Goal: Transaction & Acquisition: Purchase product/service

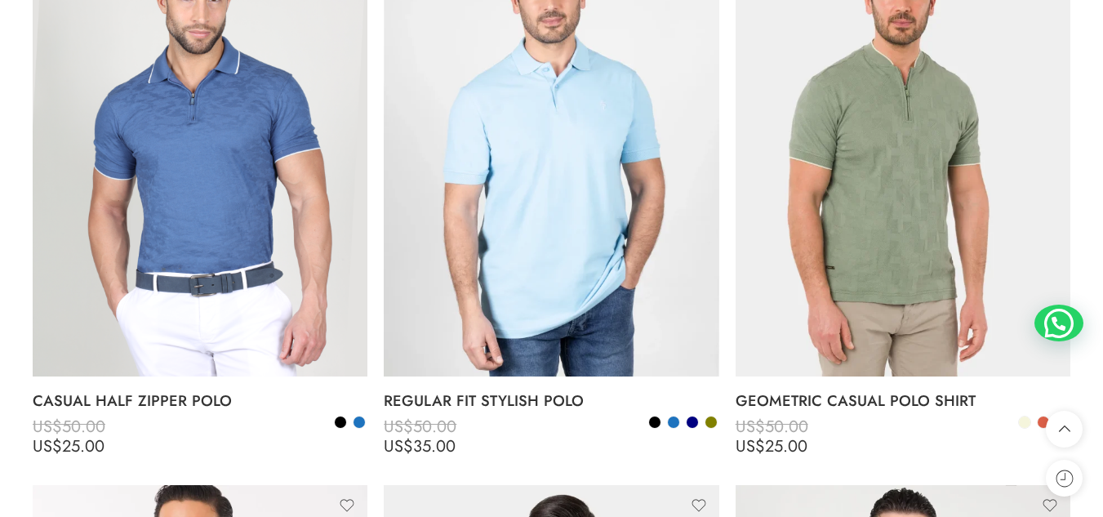
scroll to position [4290, 0]
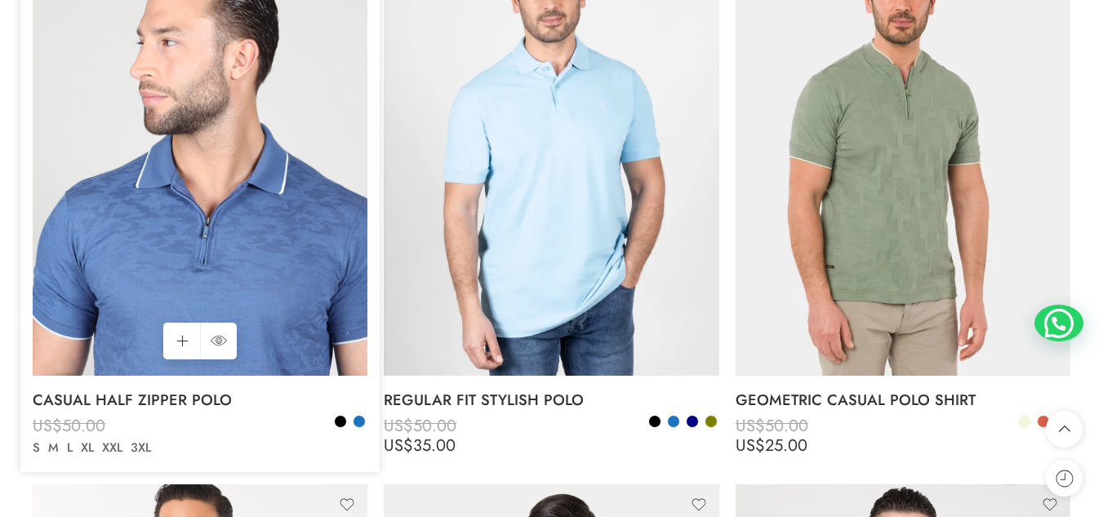
click at [246, 193] on img at bounding box center [200, 152] width 335 height 447
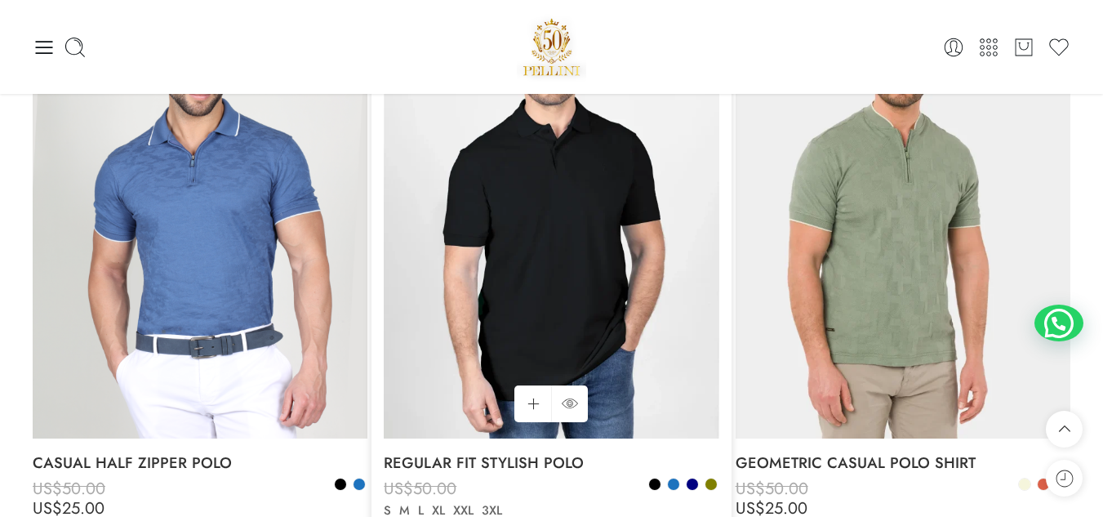
scroll to position [4226, 0]
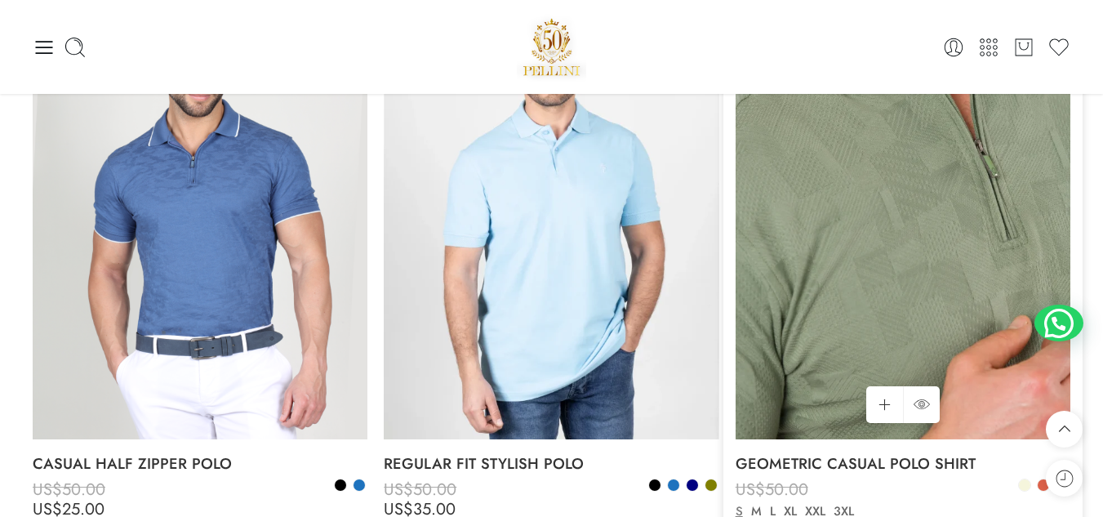
click at [871, 258] on img at bounding box center [903, 216] width 335 height 447
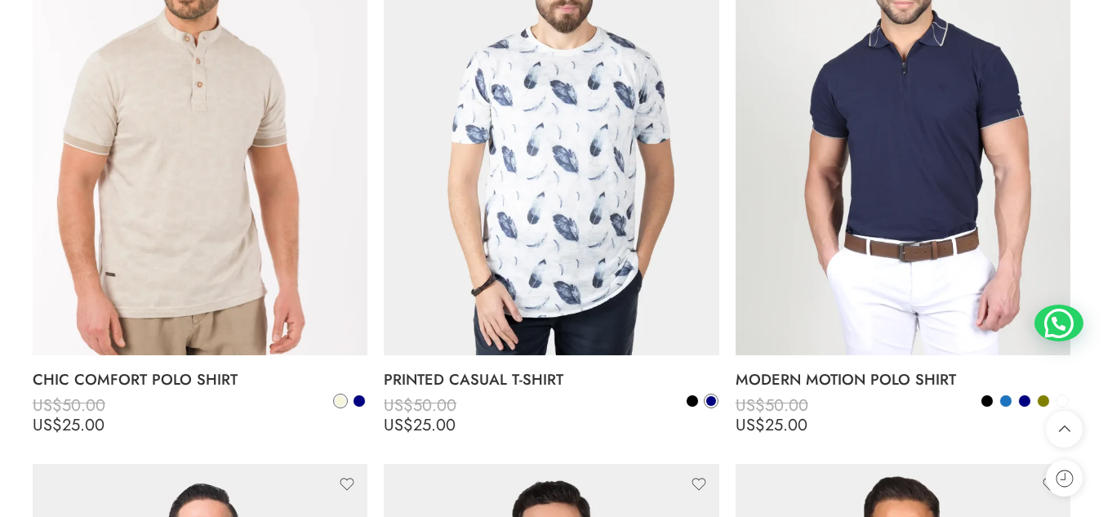
scroll to position [4867, 0]
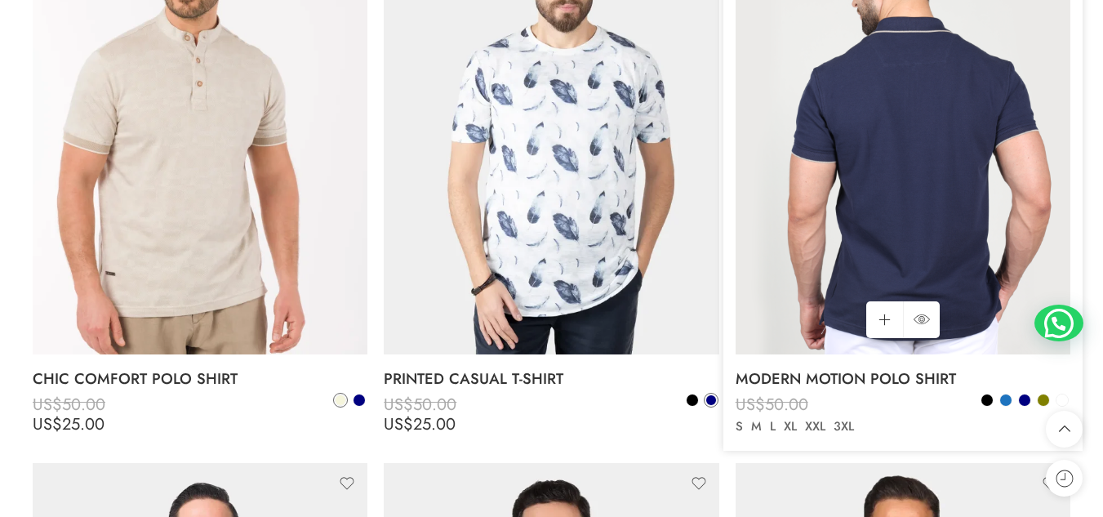
click at [896, 209] on img at bounding box center [903, 131] width 335 height 447
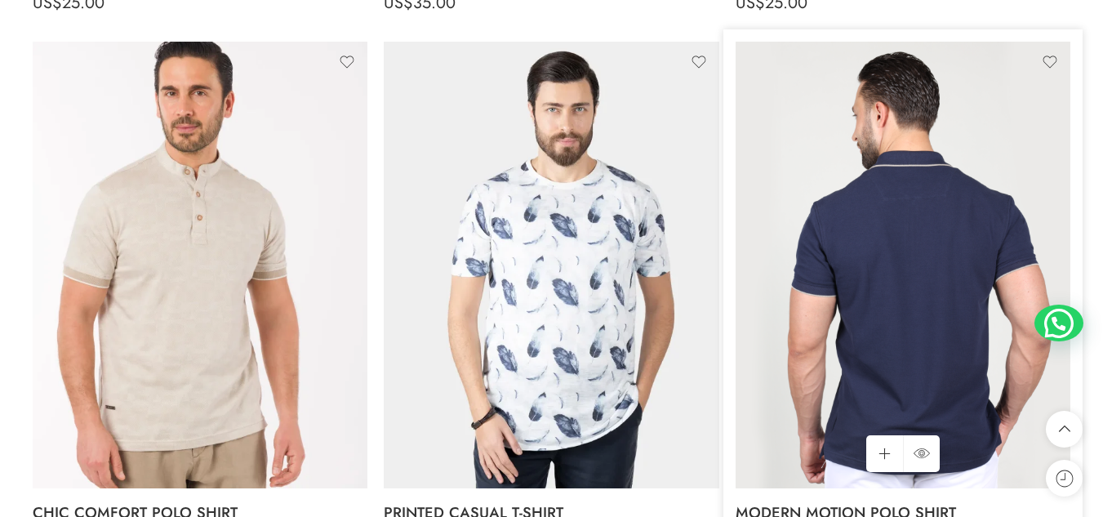
scroll to position [4734, 0]
click at [852, 296] on img at bounding box center [903, 264] width 335 height 447
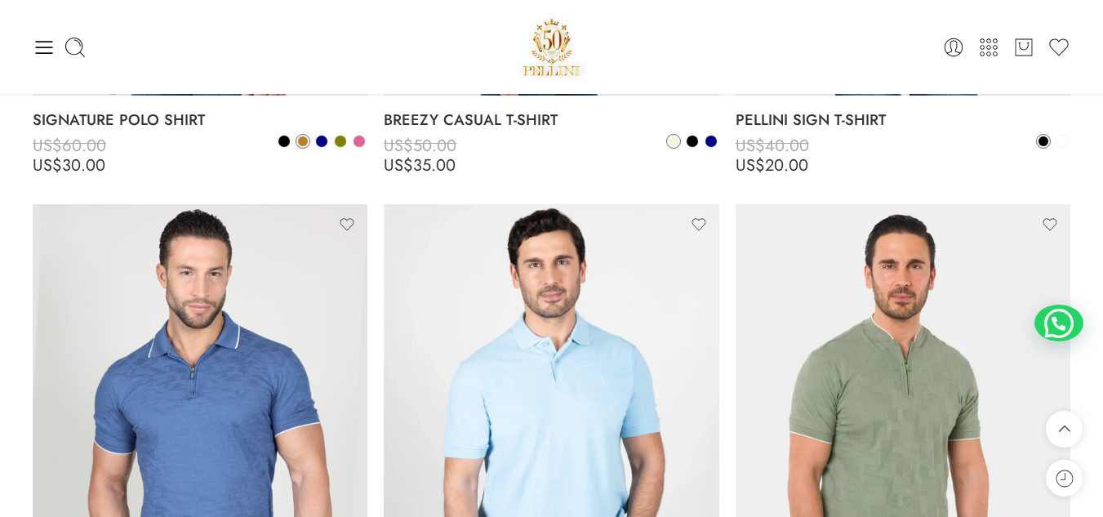
scroll to position [4009, 0]
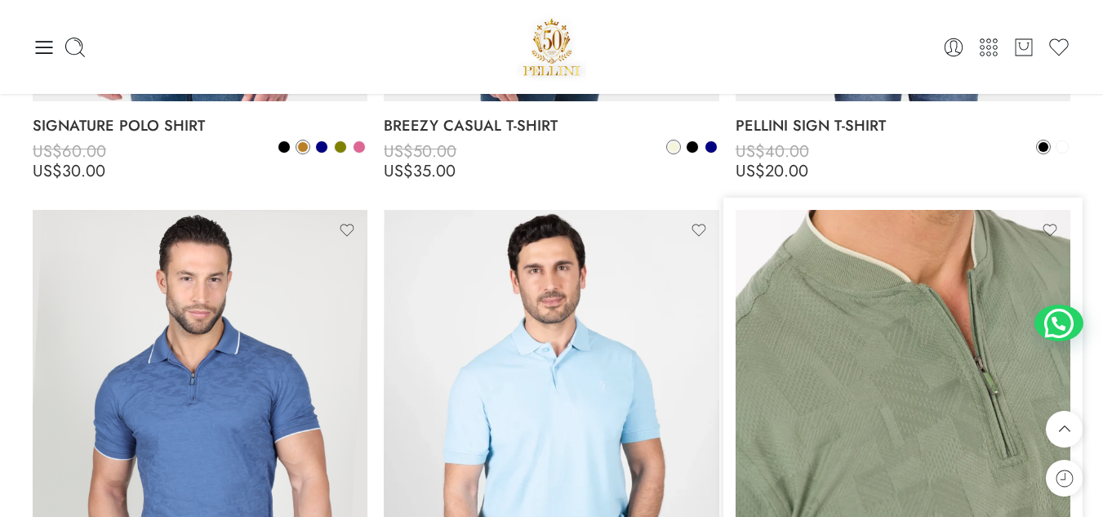
click at [960, 385] on img at bounding box center [903, 433] width 335 height 447
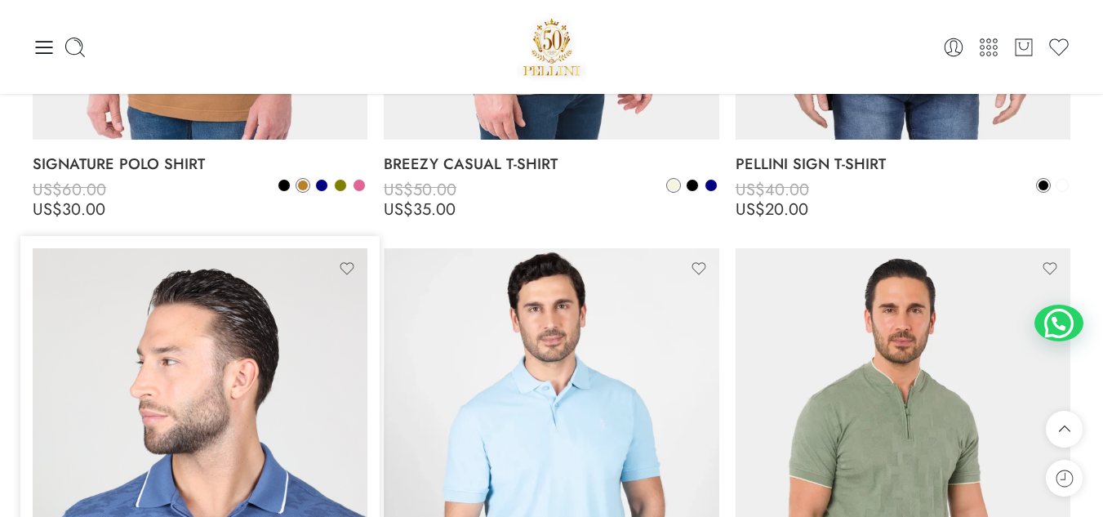
click at [231, 407] on img at bounding box center [200, 471] width 335 height 447
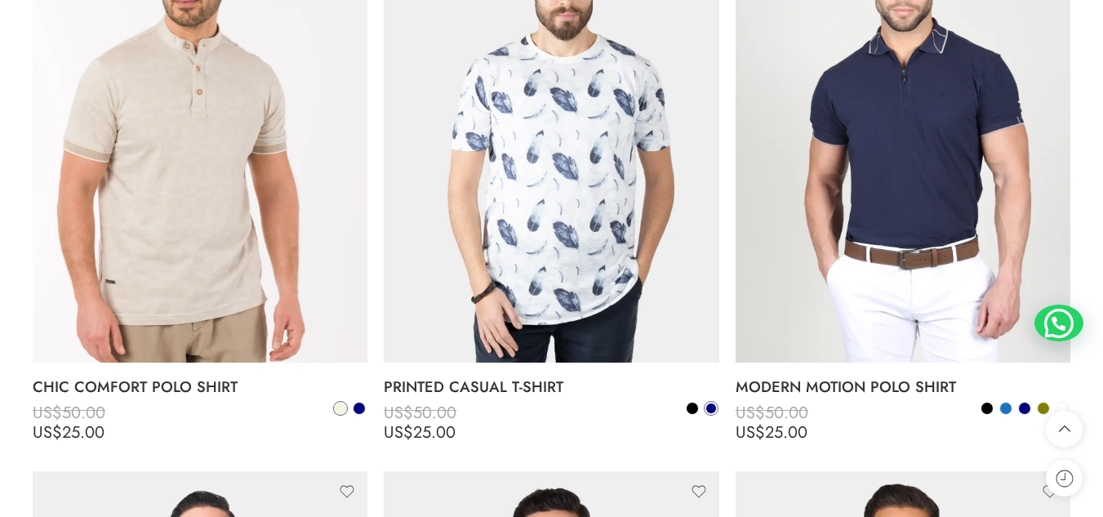
scroll to position [4859, 0]
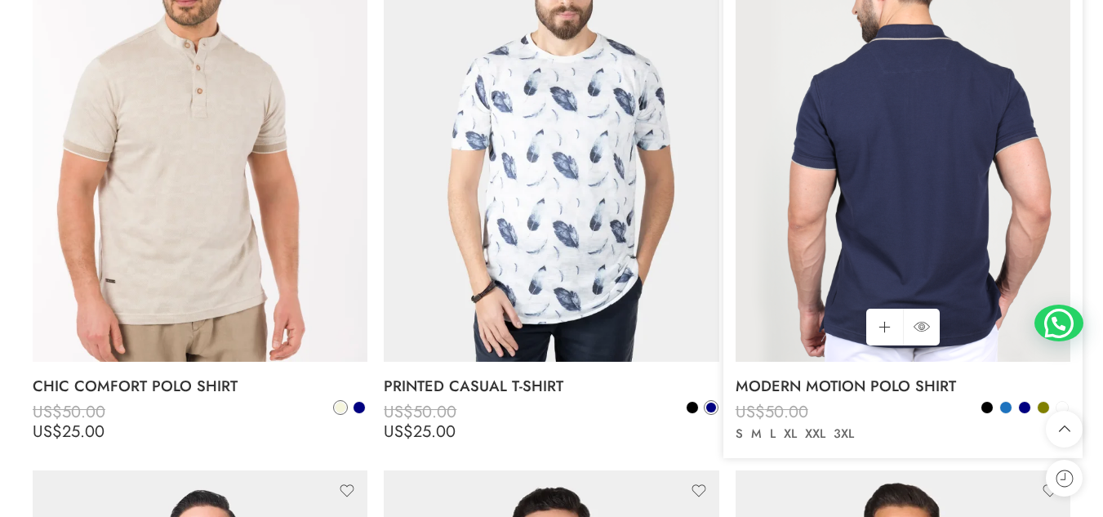
click at [958, 223] on img at bounding box center [903, 138] width 335 height 447
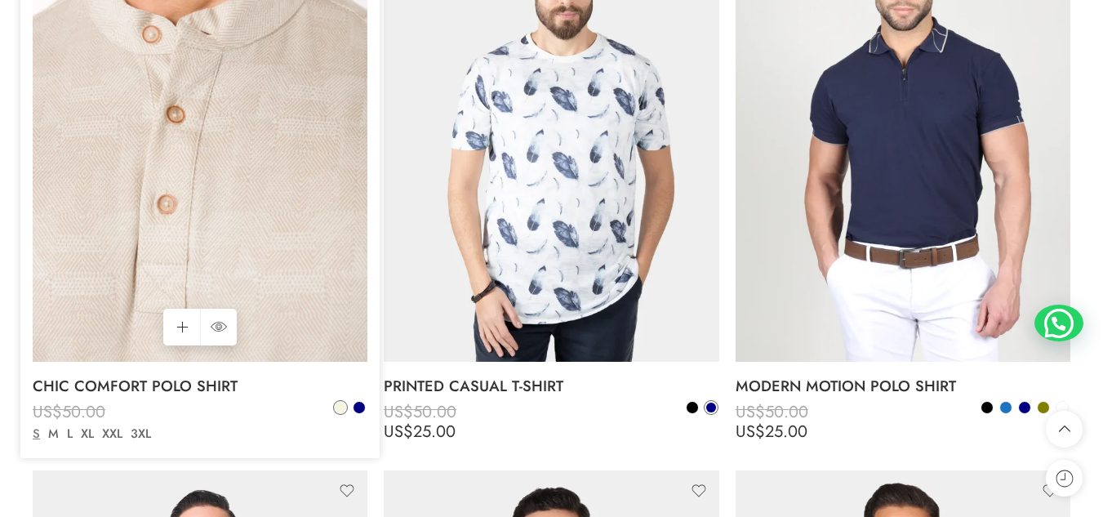
click at [254, 184] on img at bounding box center [200, 138] width 335 height 447
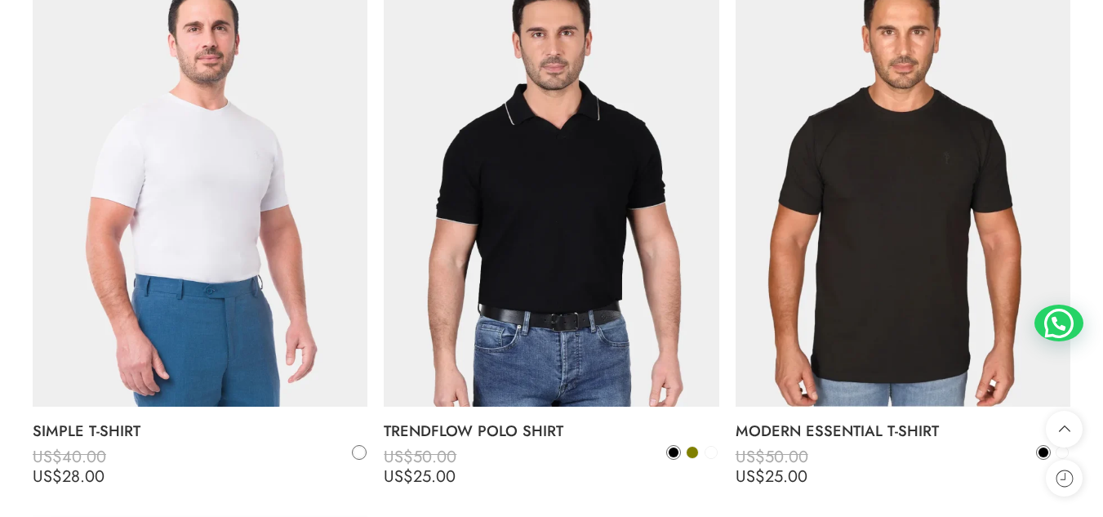
scroll to position [5371, 0]
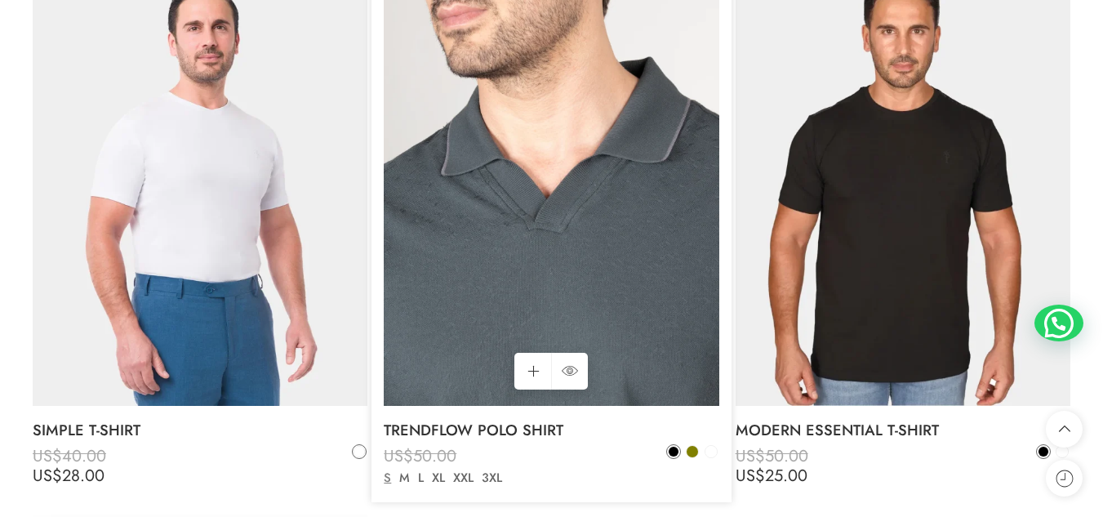
click at [656, 183] on img at bounding box center [551, 182] width 335 height 447
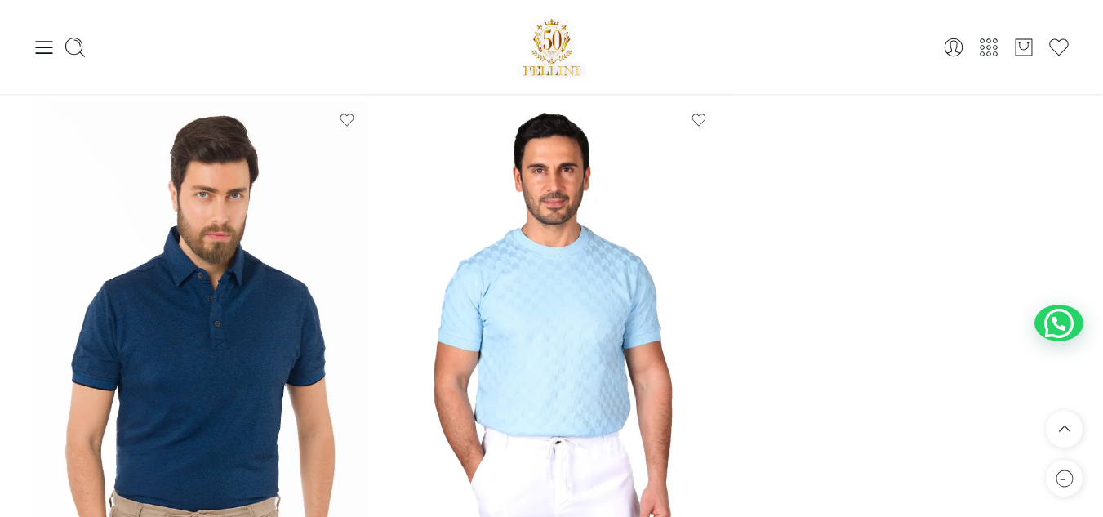
scroll to position [5794, 0]
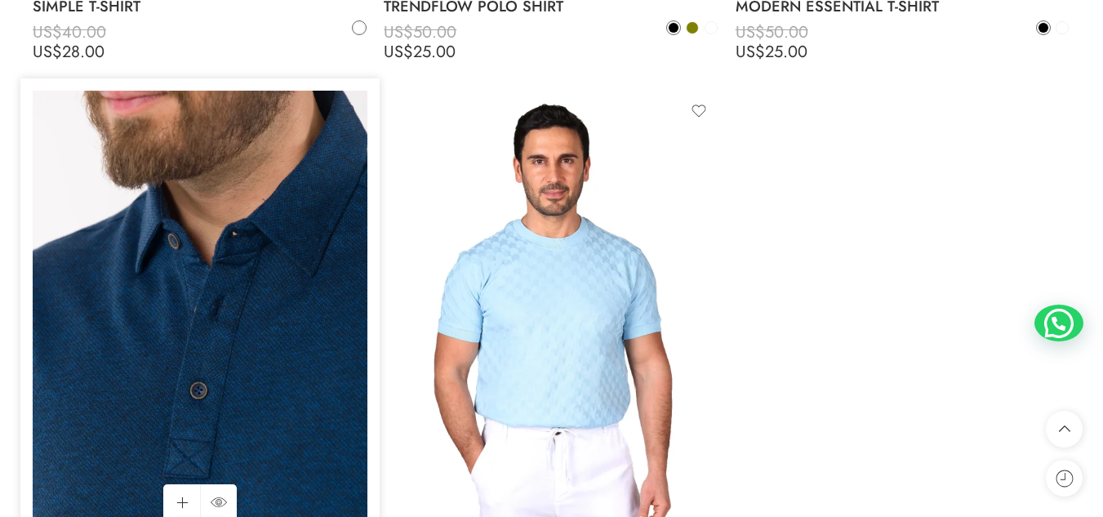
click at [247, 342] on img at bounding box center [200, 314] width 335 height 447
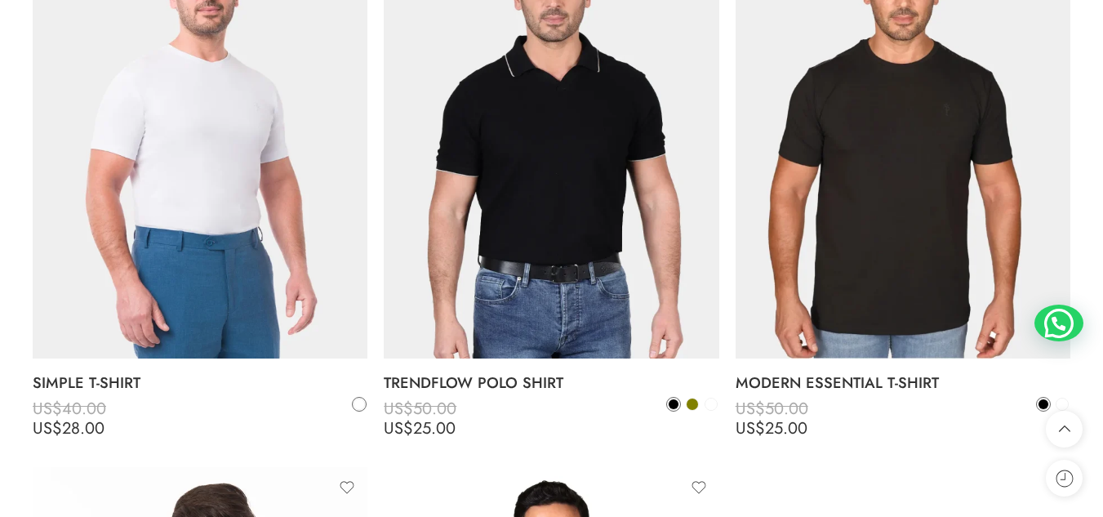
scroll to position [5419, 0]
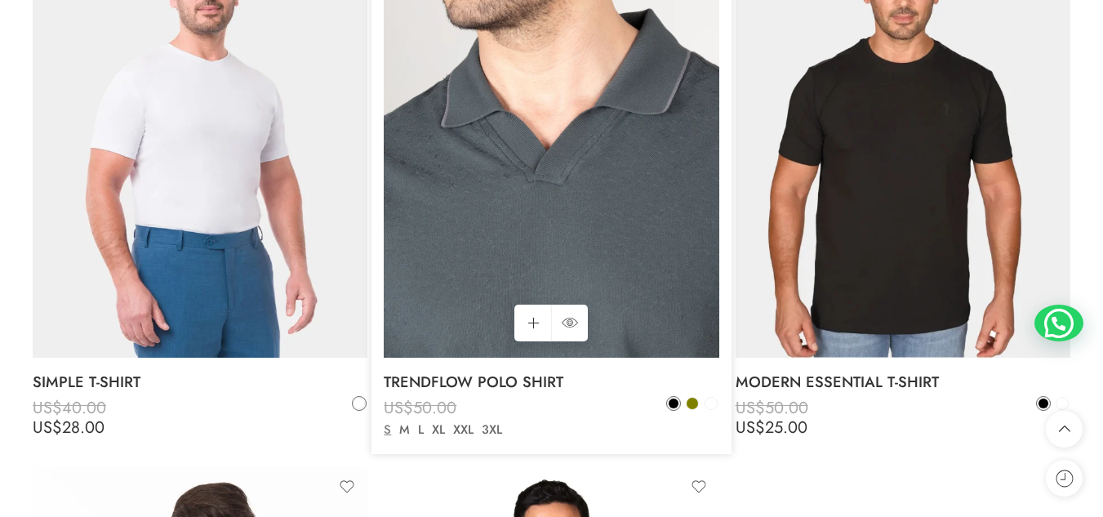
click at [542, 177] on img at bounding box center [551, 134] width 335 height 447
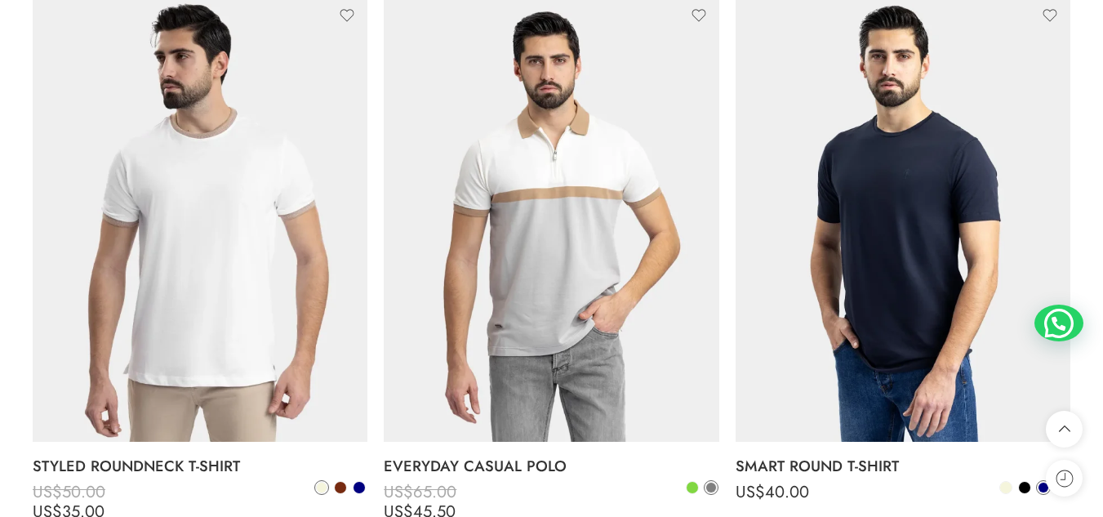
scroll to position [3112, 0]
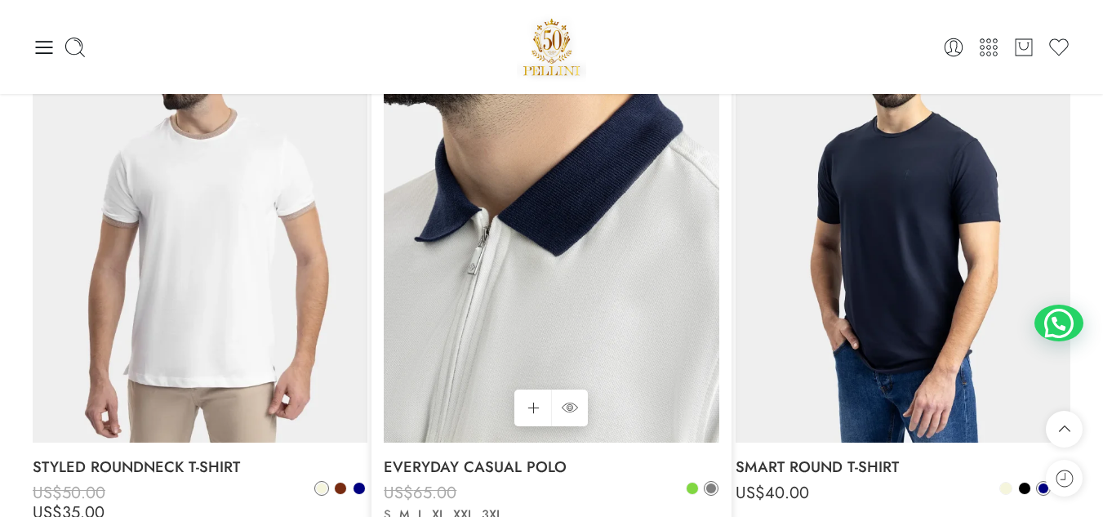
click at [681, 293] on img at bounding box center [551, 219] width 335 height 447
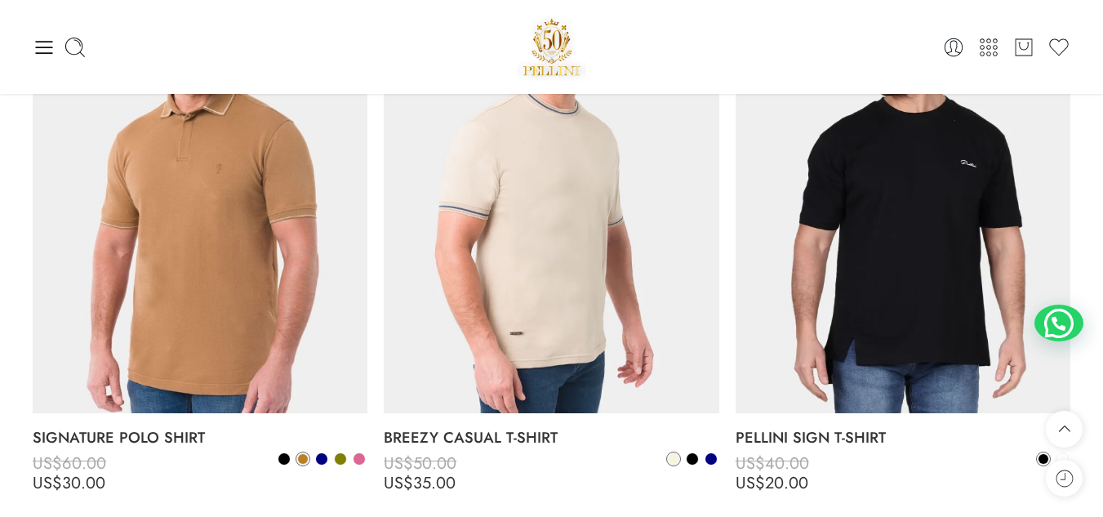
scroll to position [3692, 0]
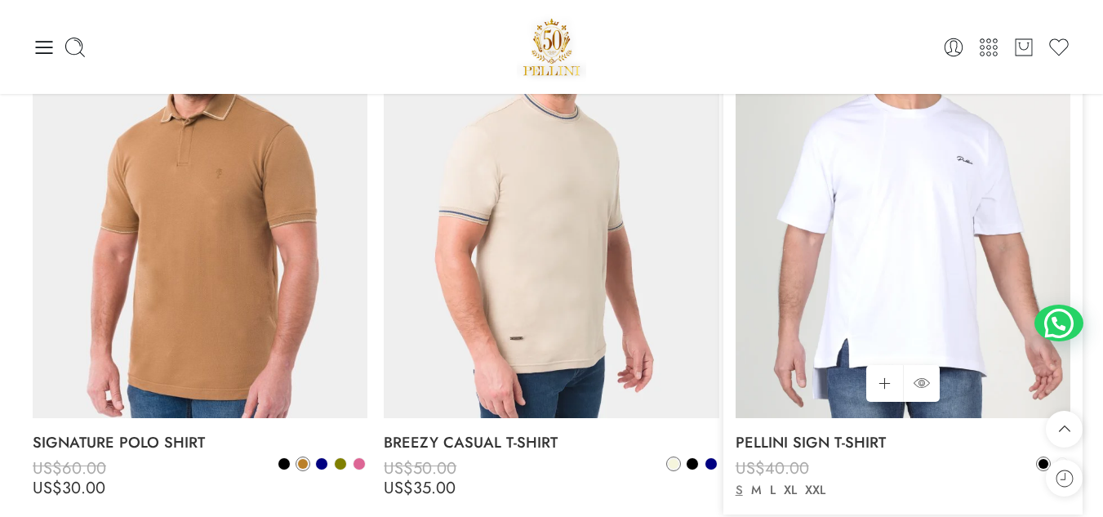
click at [852, 243] on img at bounding box center [903, 194] width 335 height 447
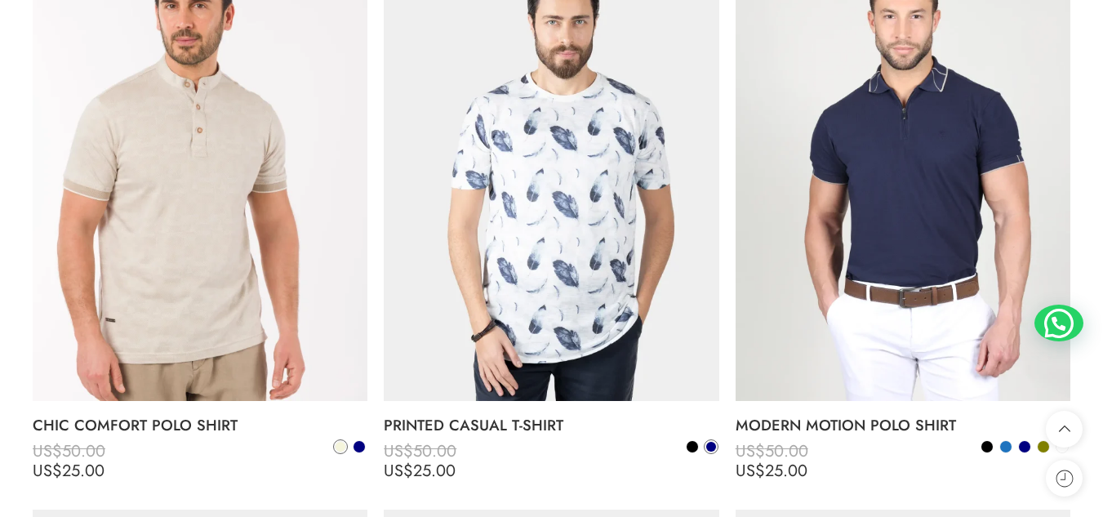
scroll to position [4822, 0]
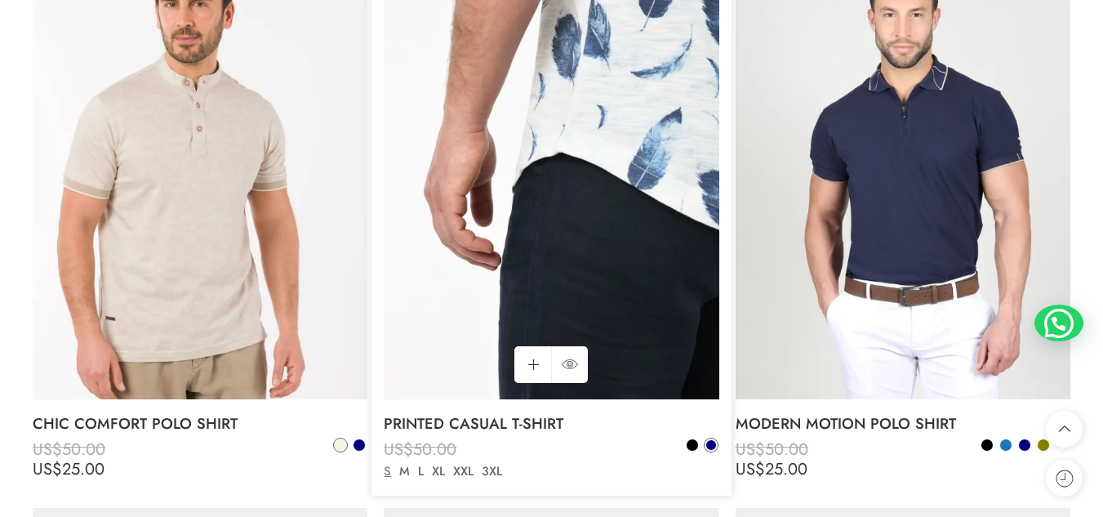
click at [568, 295] on img at bounding box center [551, 176] width 335 height 447
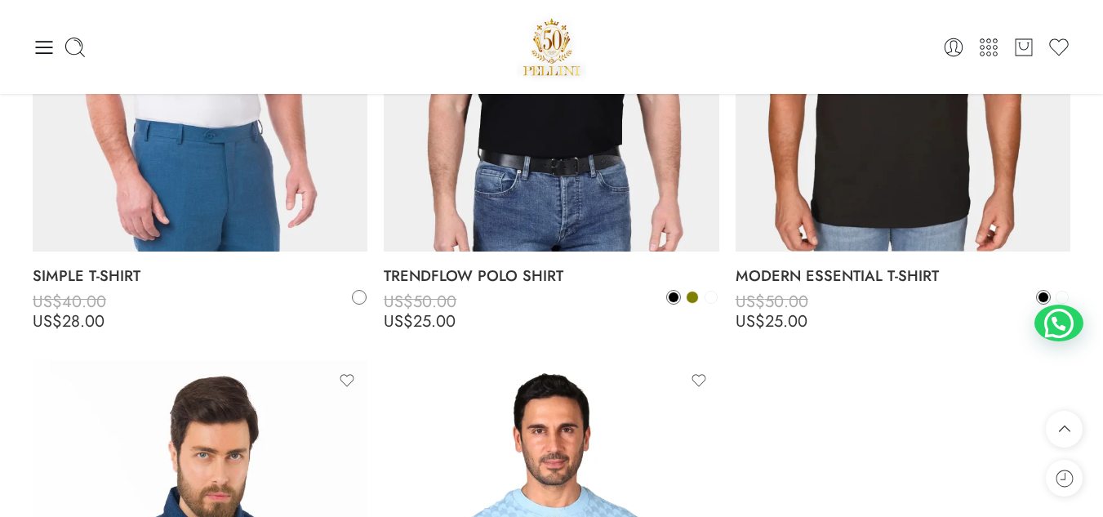
scroll to position [5331, 0]
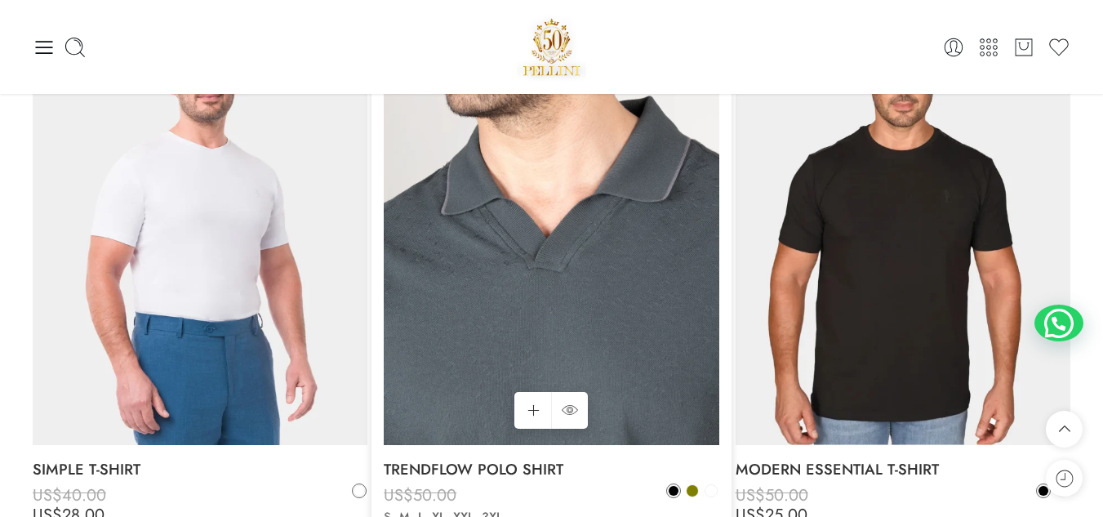
click at [635, 258] on img at bounding box center [551, 221] width 335 height 447
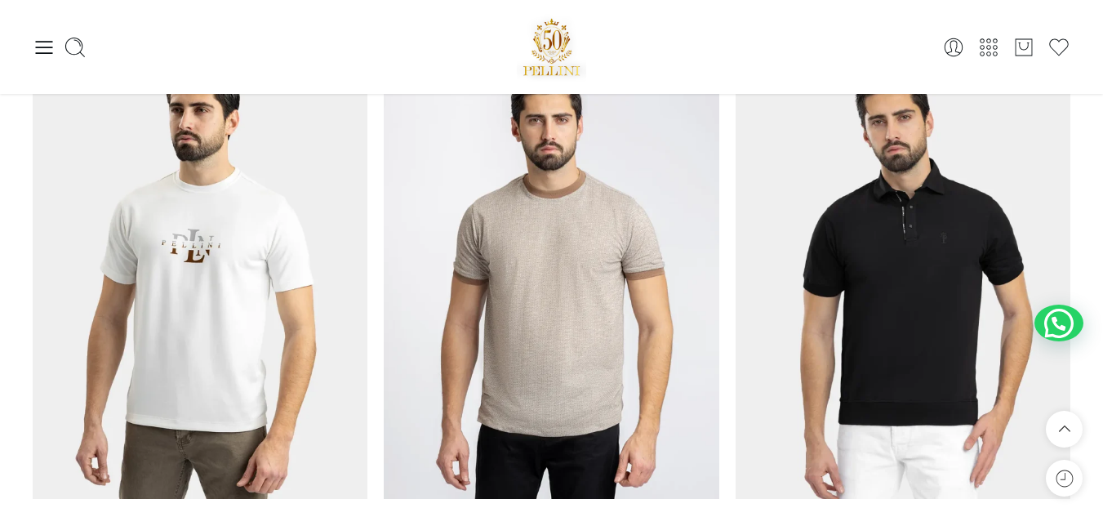
scroll to position [1387, 0]
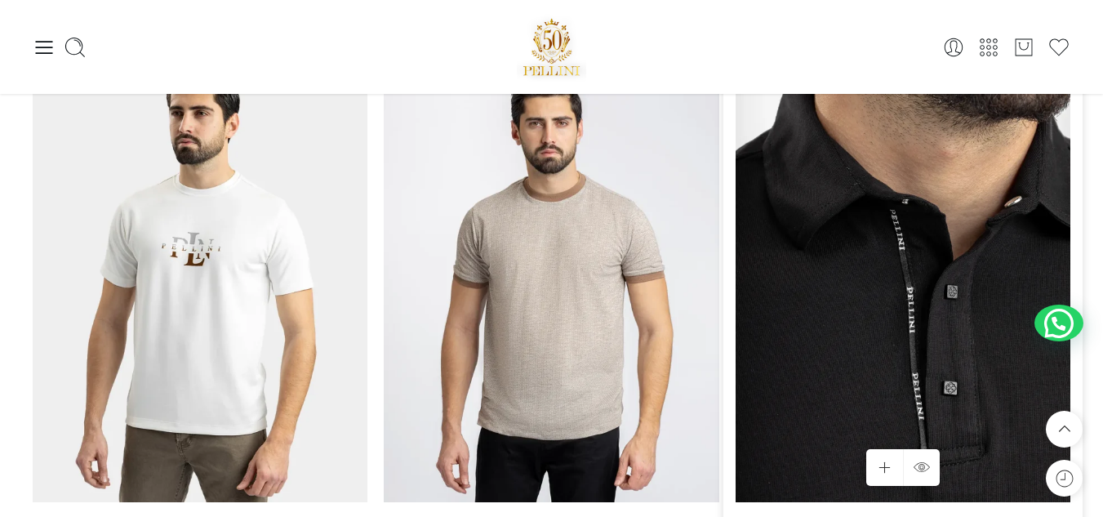
click at [929, 252] on img at bounding box center [903, 279] width 335 height 447
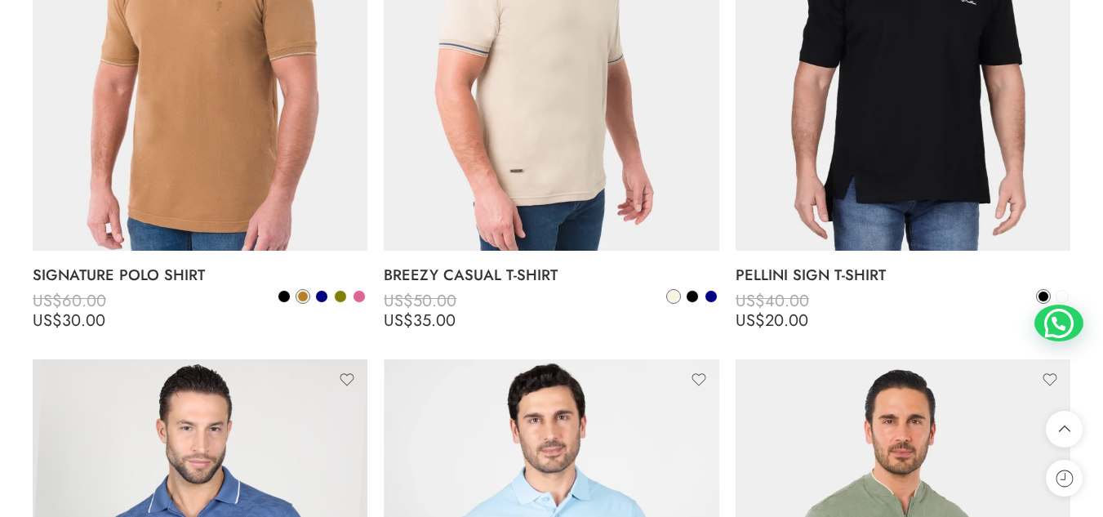
scroll to position [3861, 0]
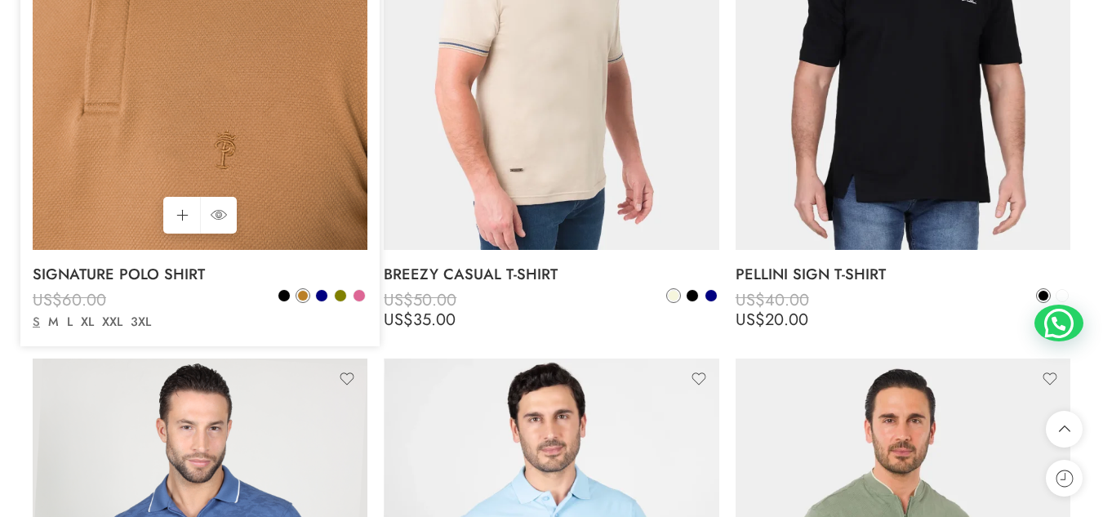
click at [279, 144] on img at bounding box center [200, 54] width 335 height 502
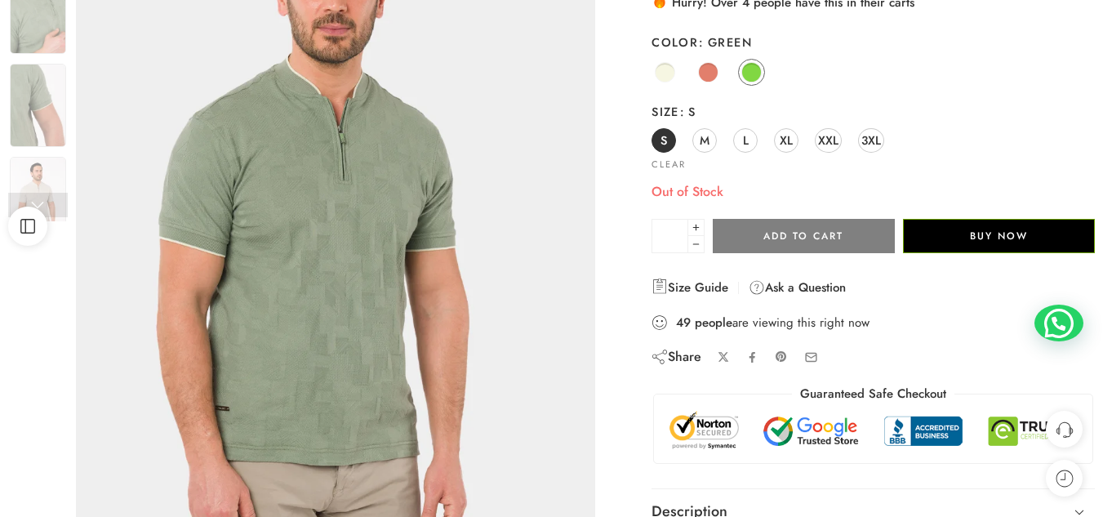
scroll to position [234, 0]
click at [664, 75] on span at bounding box center [665, 71] width 20 height 20
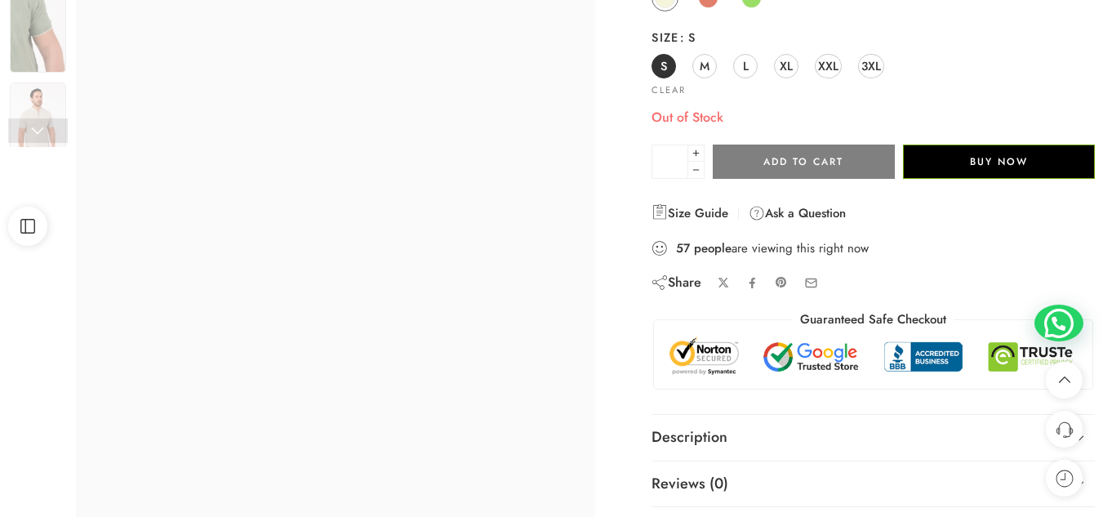
scroll to position [309, 0]
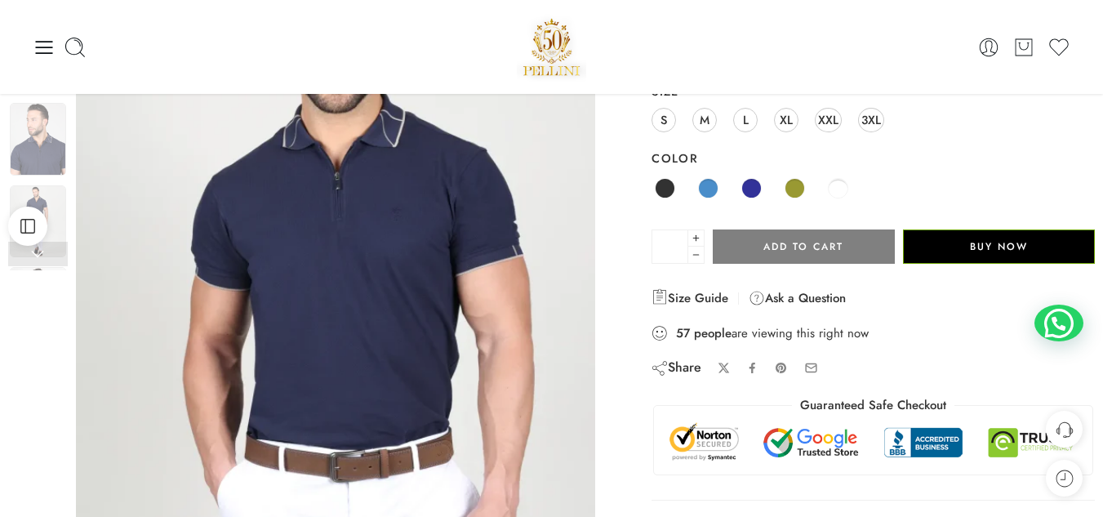
scroll to position [184, 0]
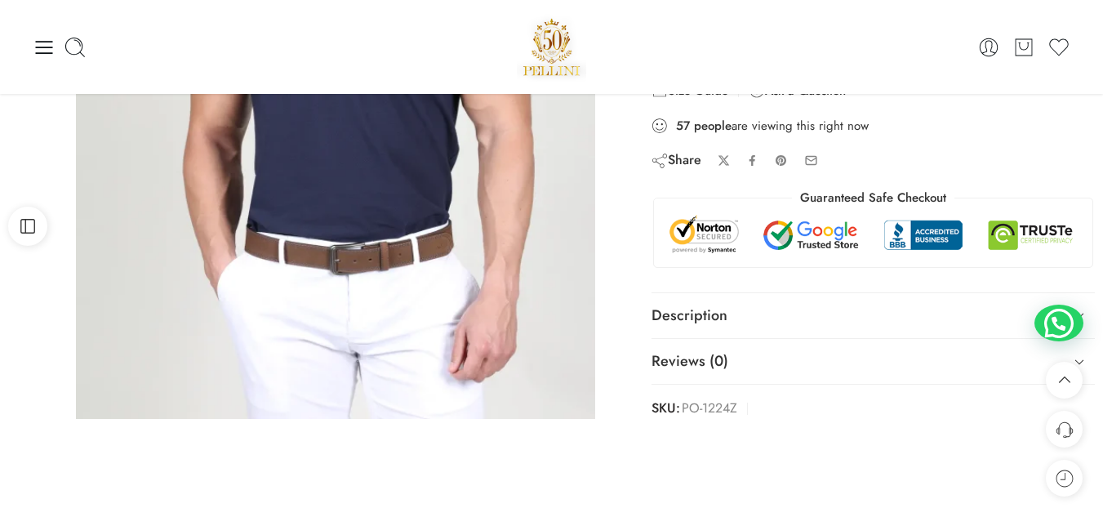
scroll to position [390, 0]
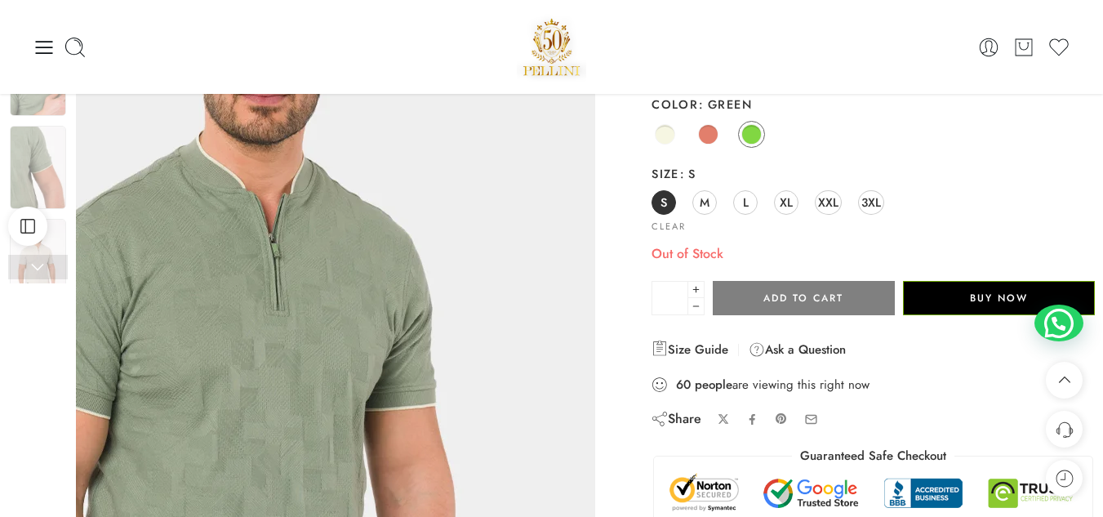
scroll to position [169, 0]
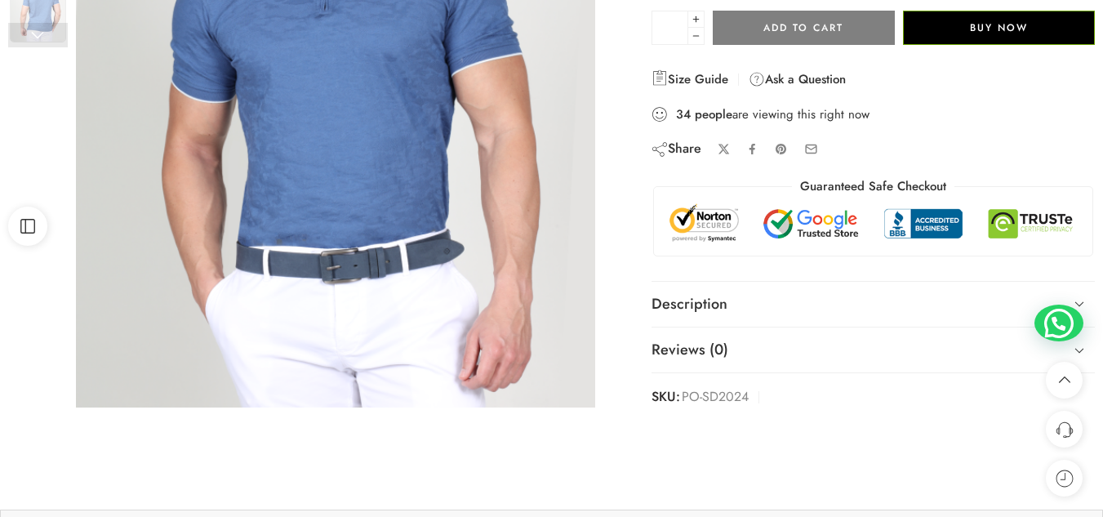
scroll to position [404, 0]
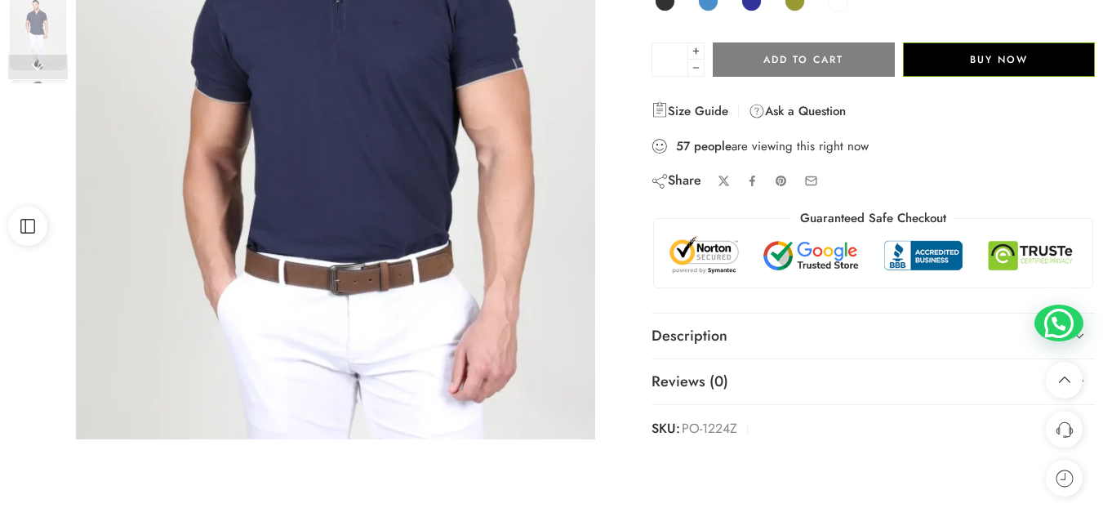
scroll to position [372, 0]
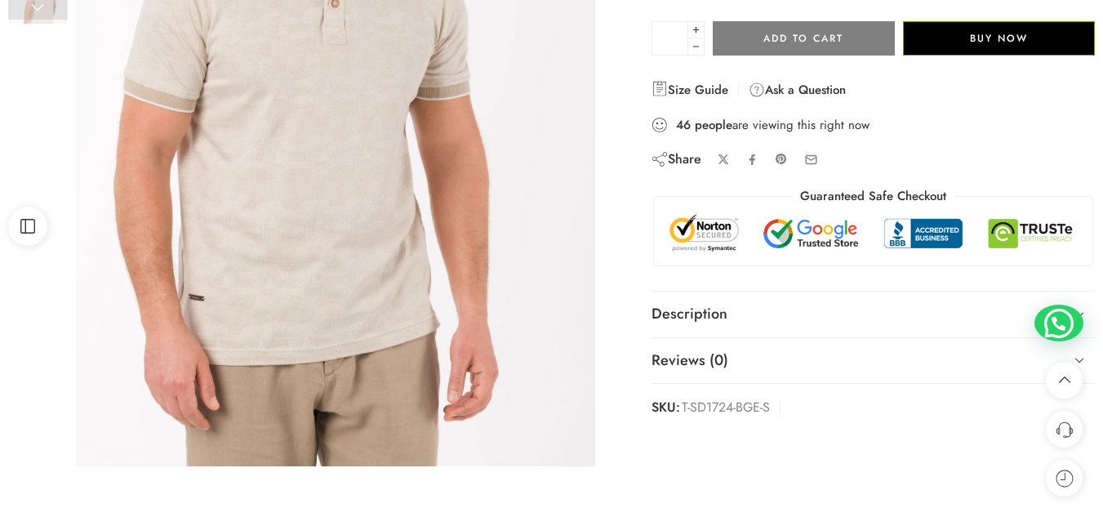
scroll to position [432, 0]
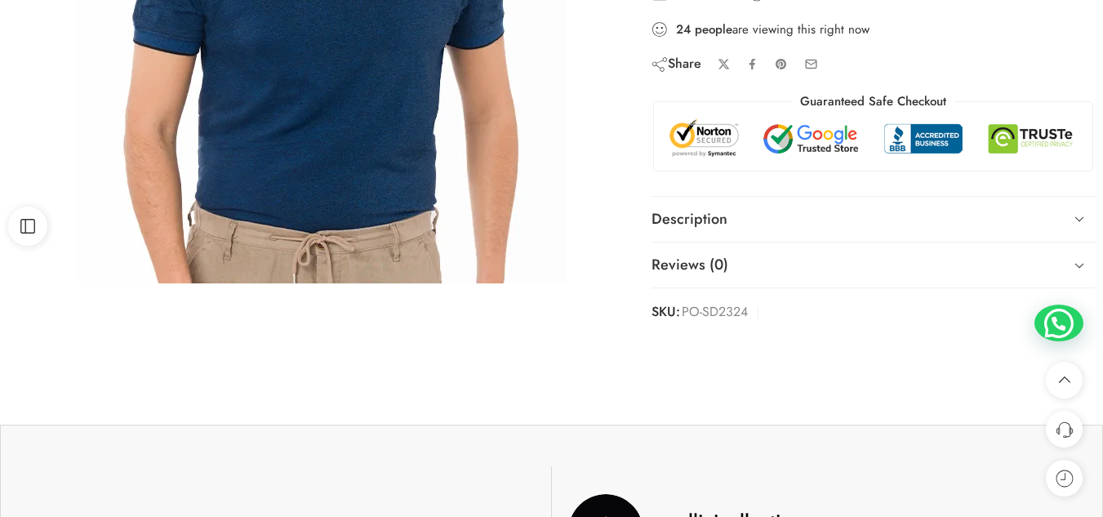
scroll to position [489, 0]
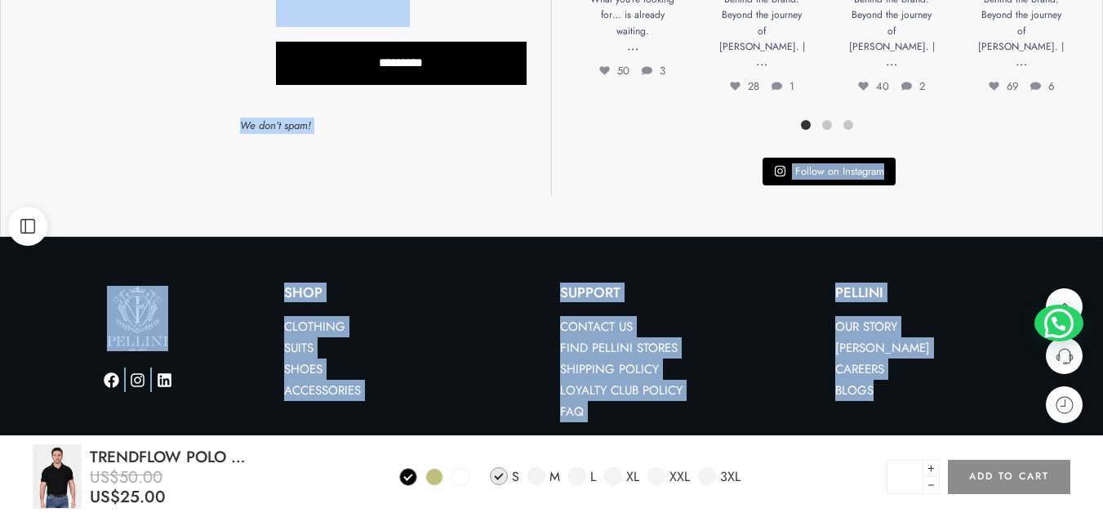
scroll to position [1356, 0]
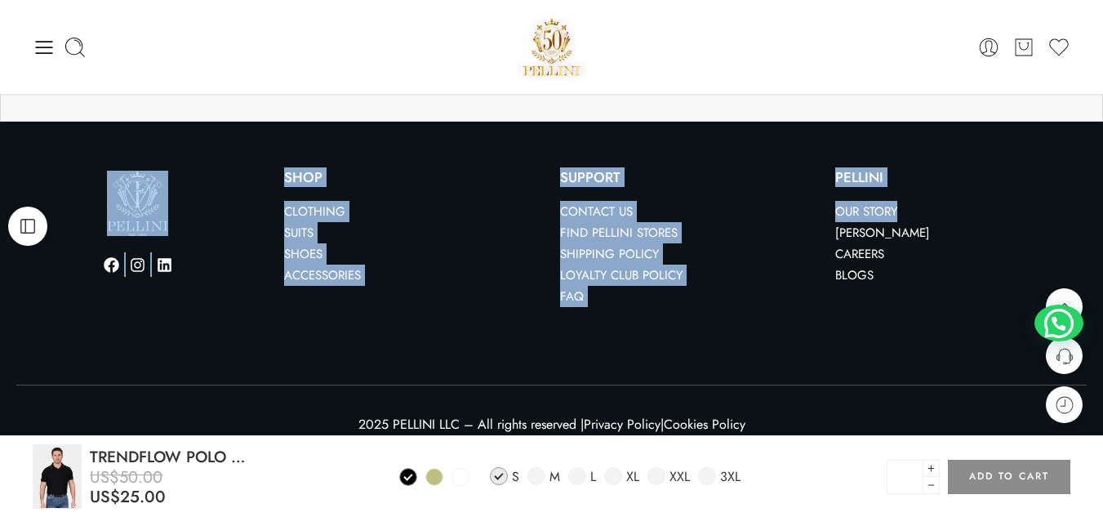
drag, startPoint x: 0, startPoint y: 0, endPoint x: 1020, endPoint y: 198, distance: 1039.0
click at [1020, 201] on p "Our Story Franchise Pellini Careers Blogs" at bounding box center [965, 243] width 260 height 85
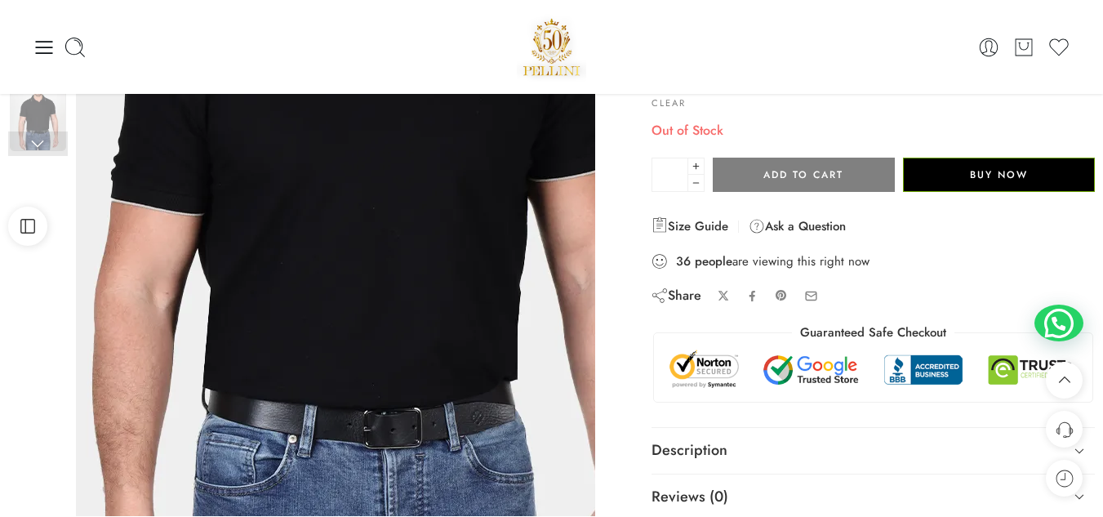
scroll to position [263, 0]
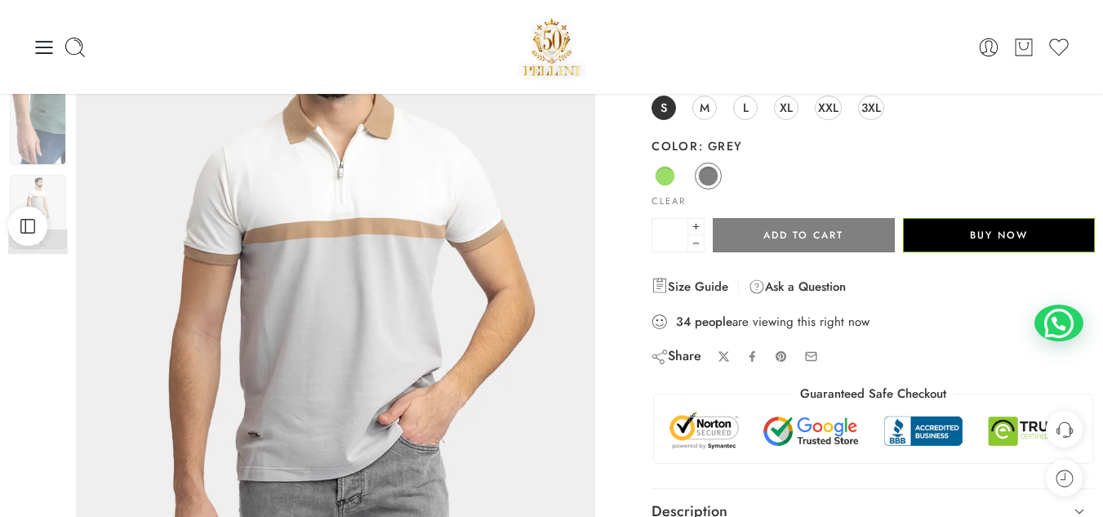
scroll to position [196, 0]
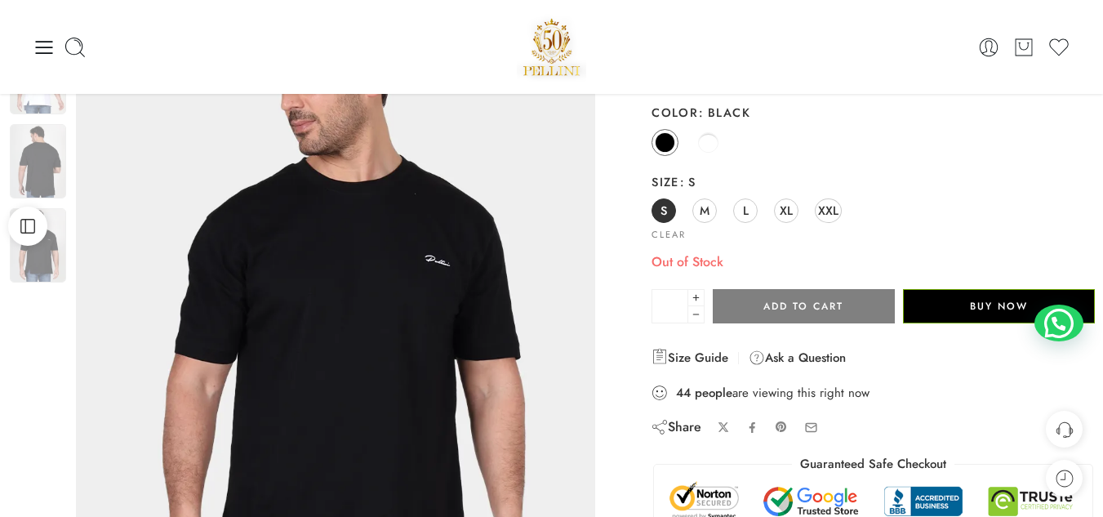
scroll to position [163, 0]
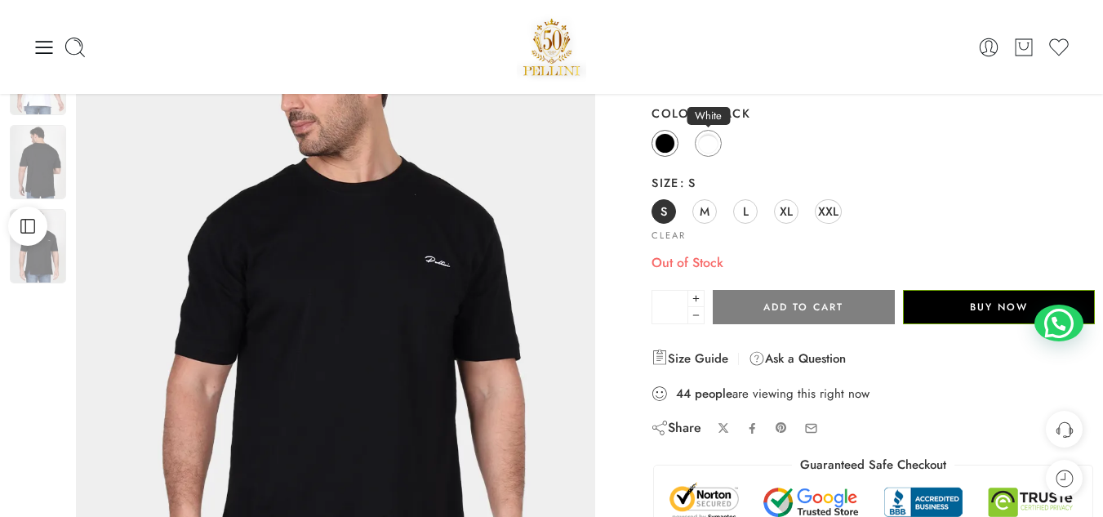
click at [720, 145] on link "White" at bounding box center [708, 143] width 27 height 27
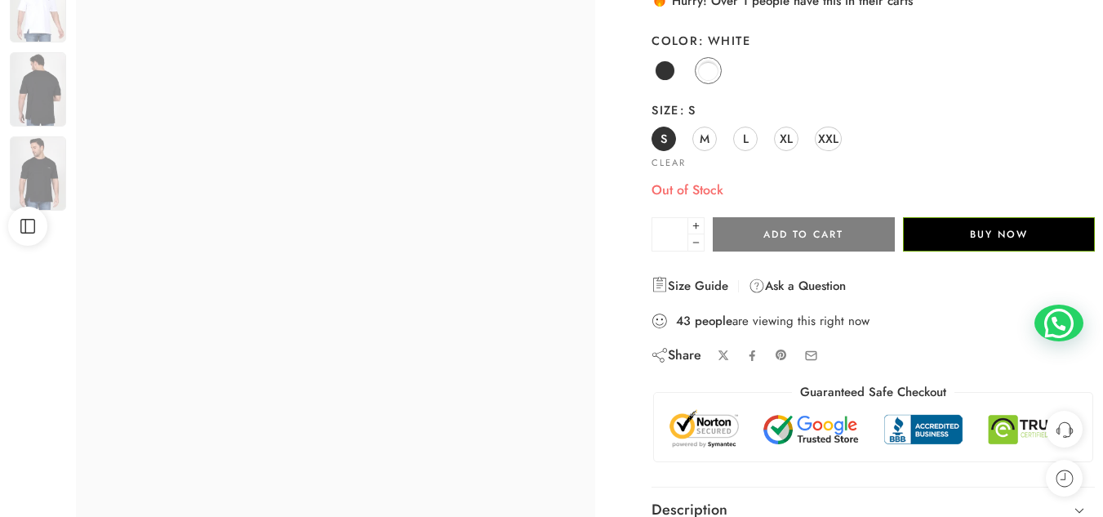
scroll to position [236, 0]
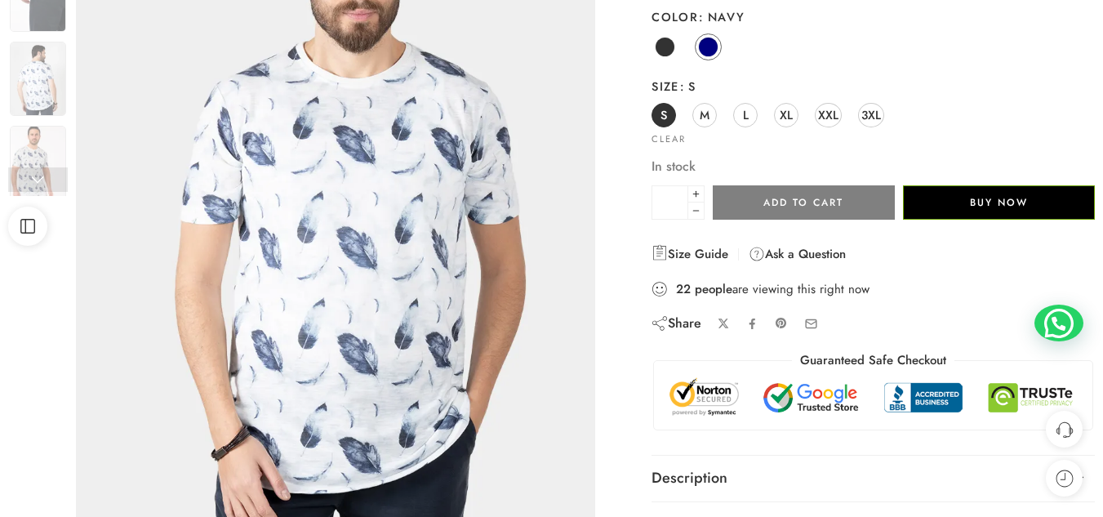
scroll to position [260, 0]
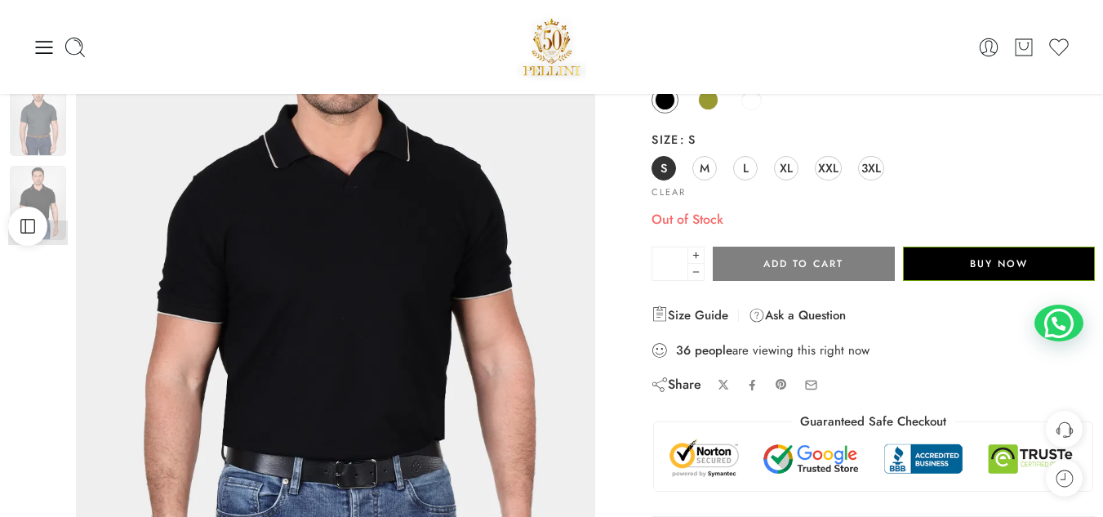
scroll to position [205, 0]
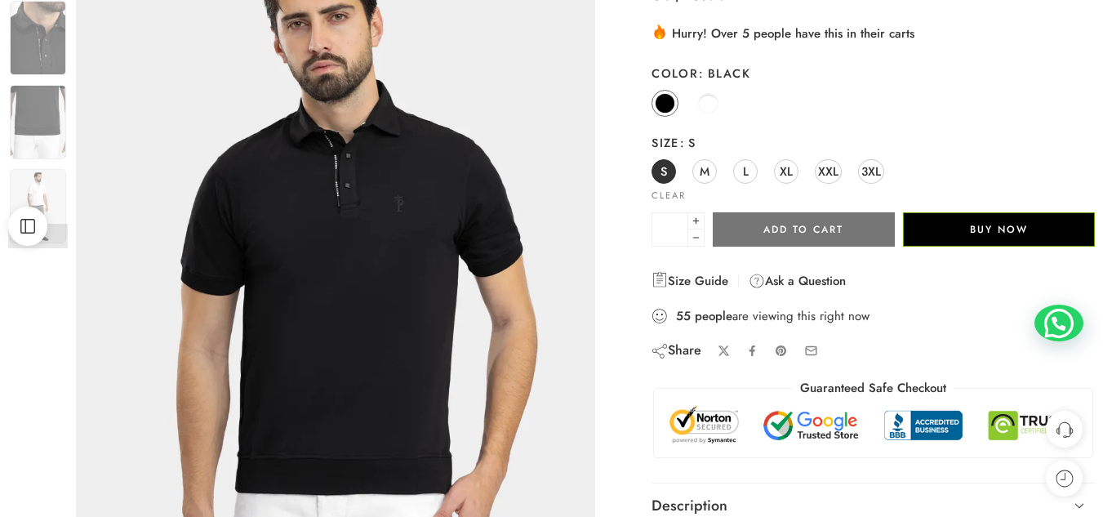
scroll to position [203, 0]
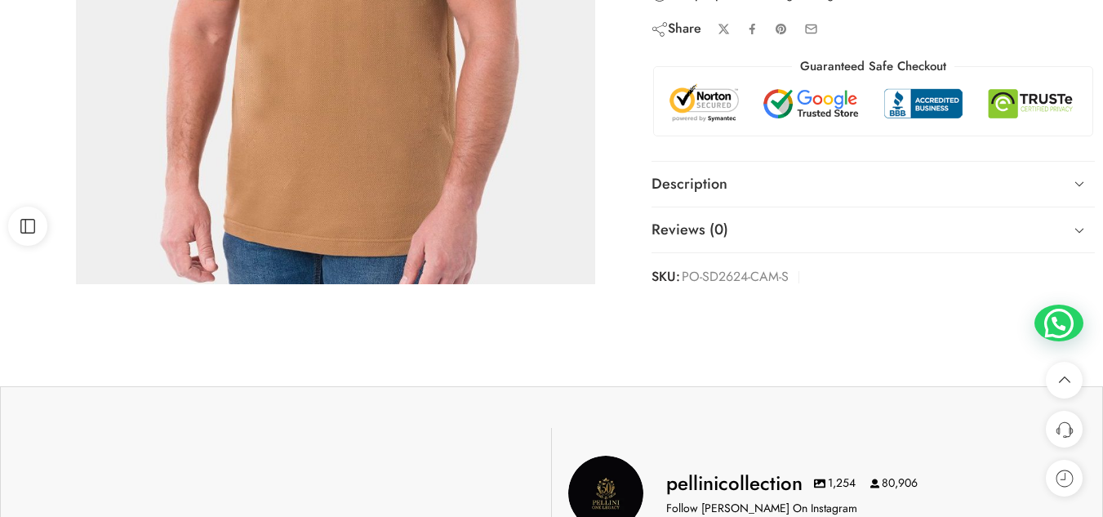
scroll to position [525, 0]
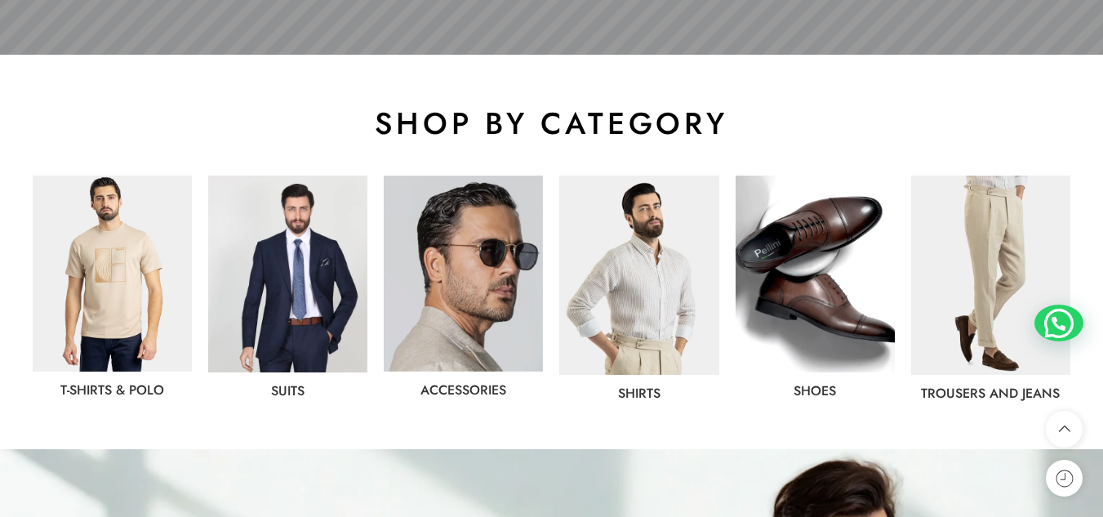
scroll to position [775, 0]
click at [151, 236] on img at bounding box center [112, 273] width 159 height 196
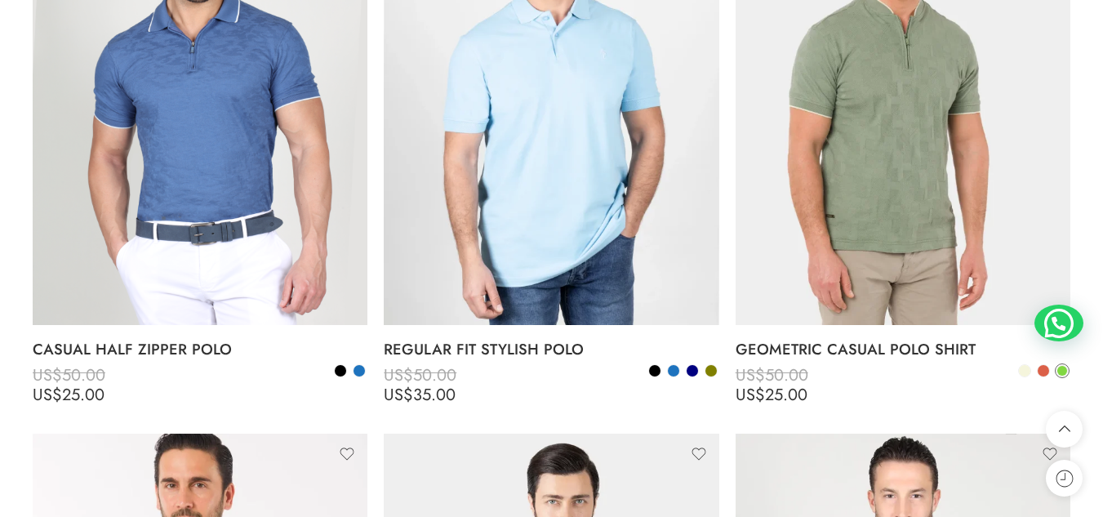
scroll to position [4340, 0]
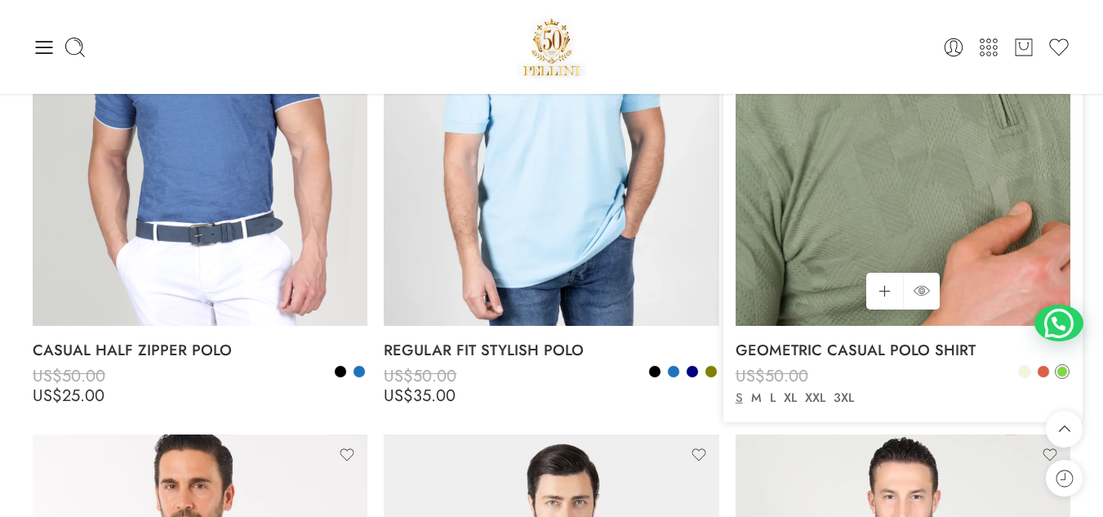
click at [908, 194] on img at bounding box center [903, 102] width 335 height 447
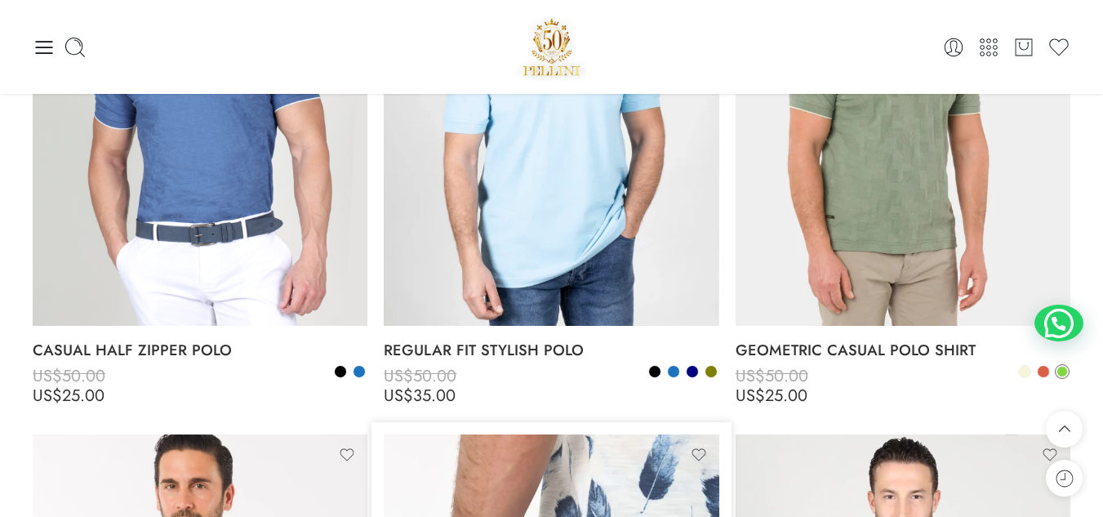
scroll to position [4297, 0]
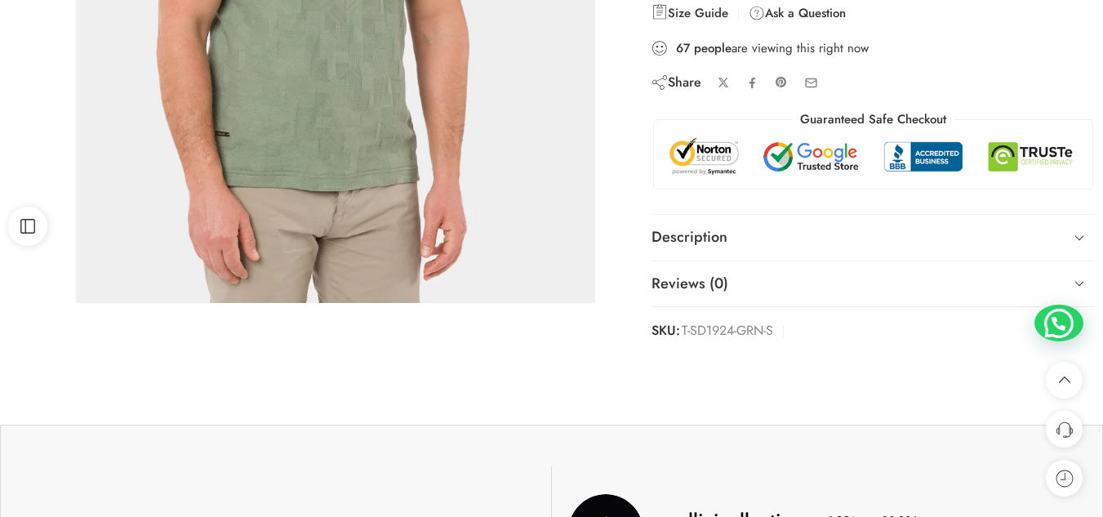
scroll to position [510, 0]
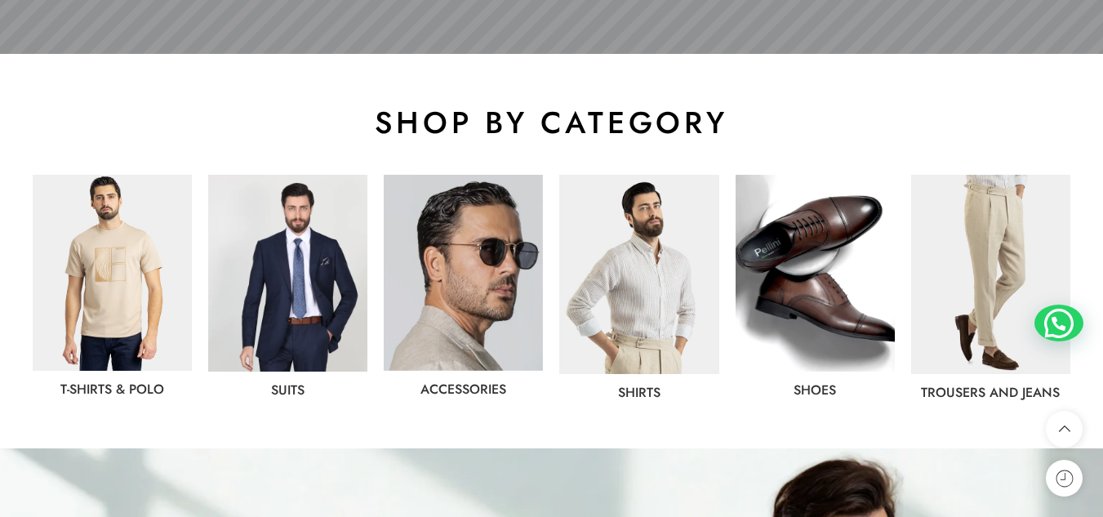
click at [498, 262] on img at bounding box center [463, 273] width 159 height 196
click at [94, 332] on img at bounding box center [112, 273] width 159 height 196
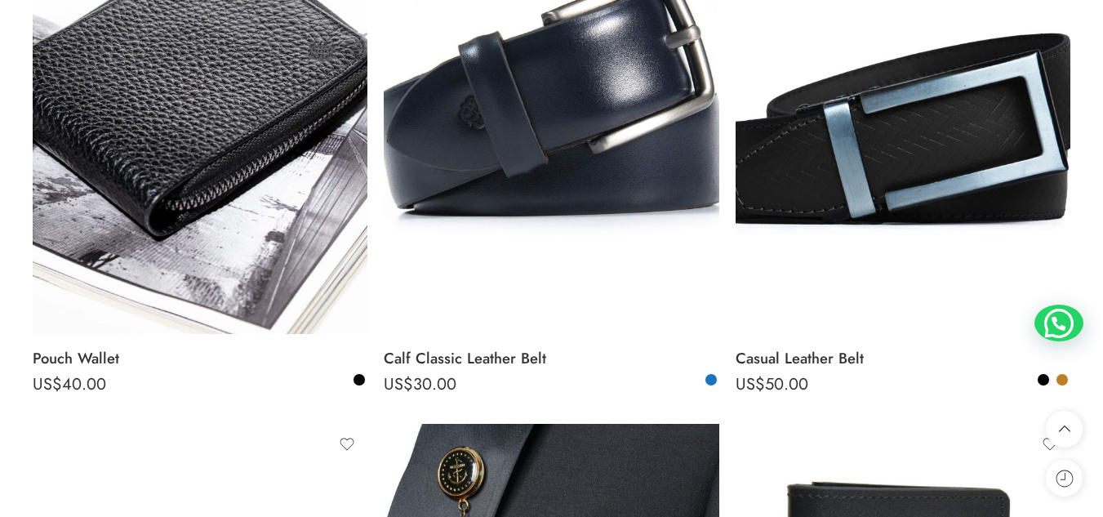
scroll to position [9541, 0]
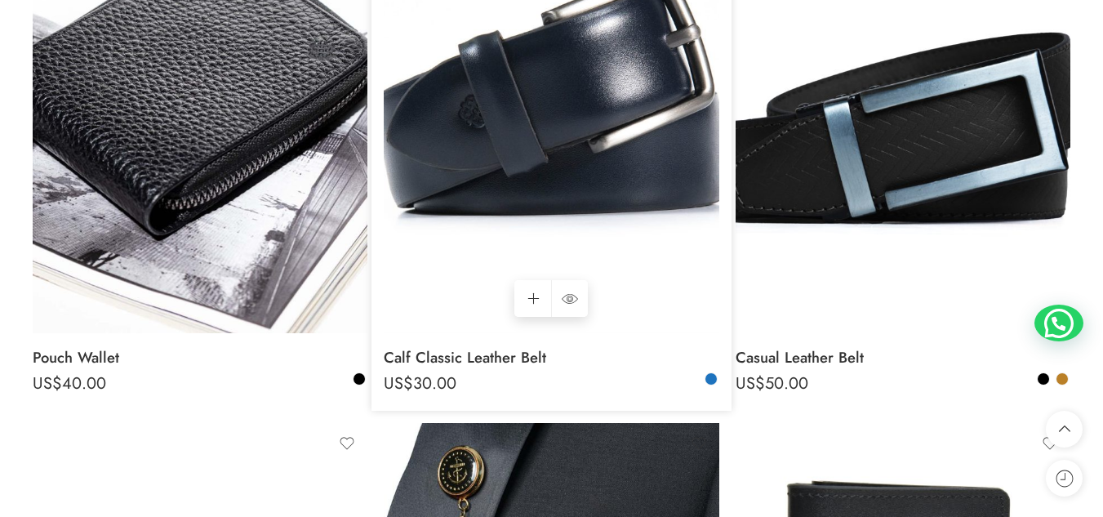
click at [666, 131] on img at bounding box center [551, 109] width 335 height 447
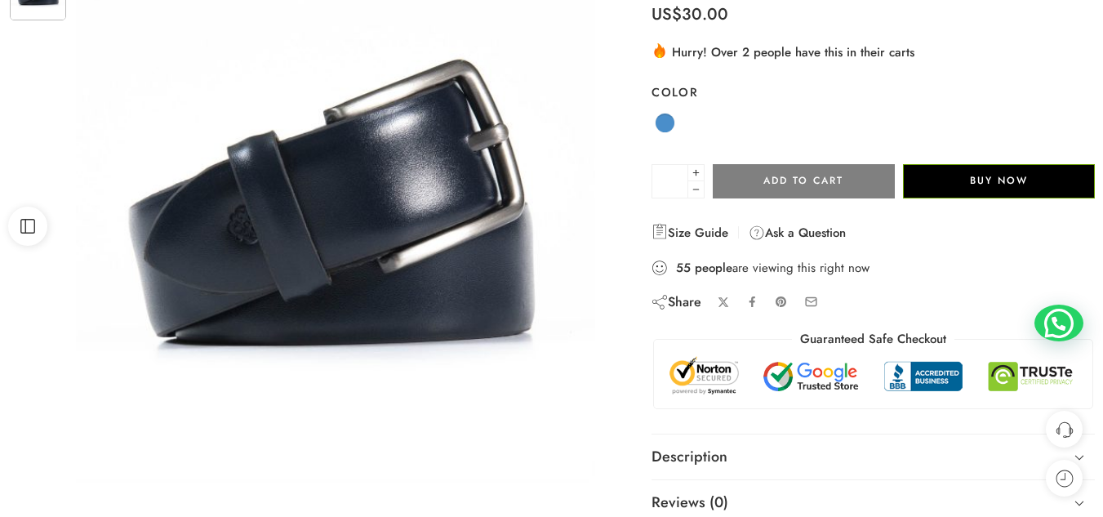
scroll to position [156, 0]
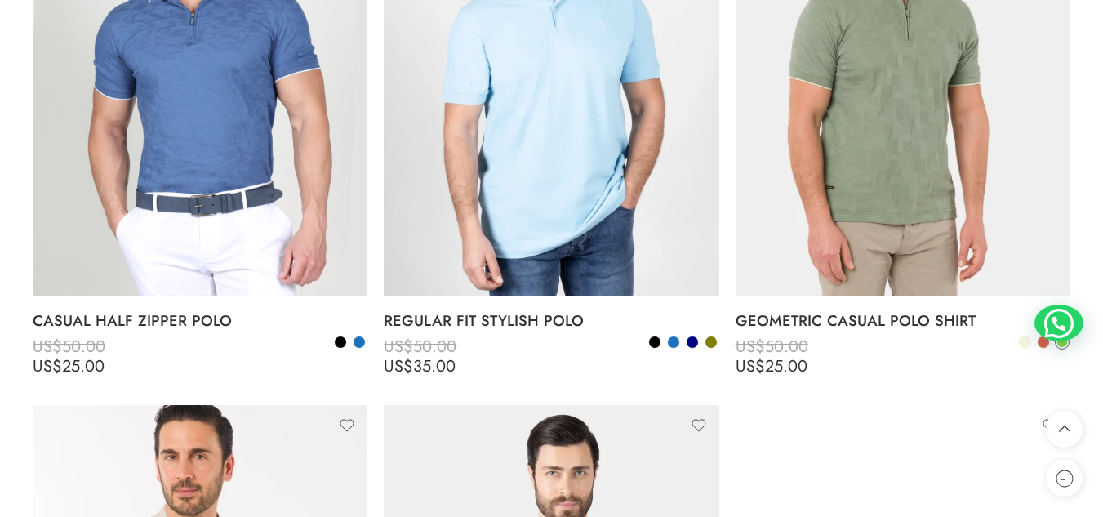
scroll to position [4370, 0]
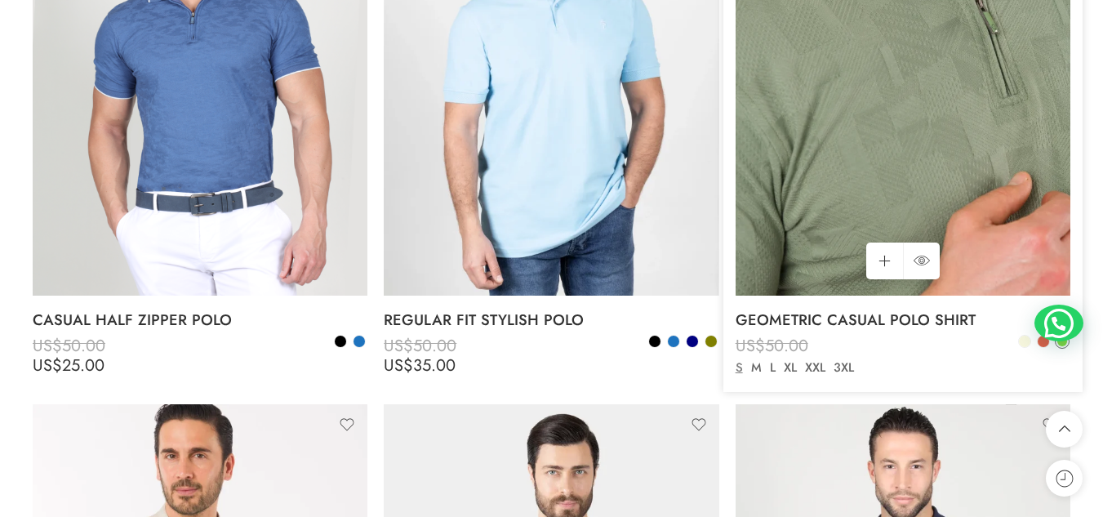
click at [902, 98] on img at bounding box center [903, 72] width 335 height 447
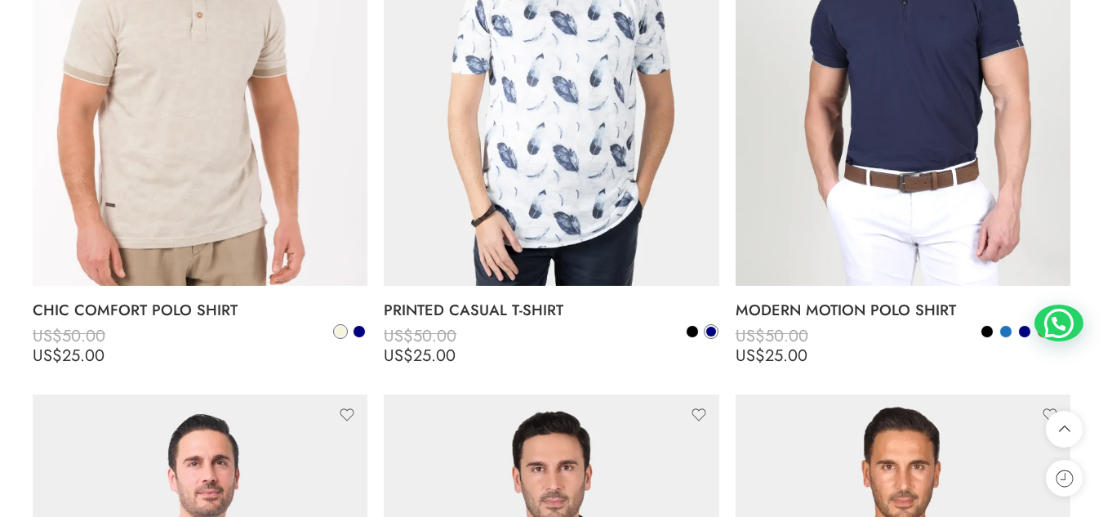
scroll to position [4943, 0]
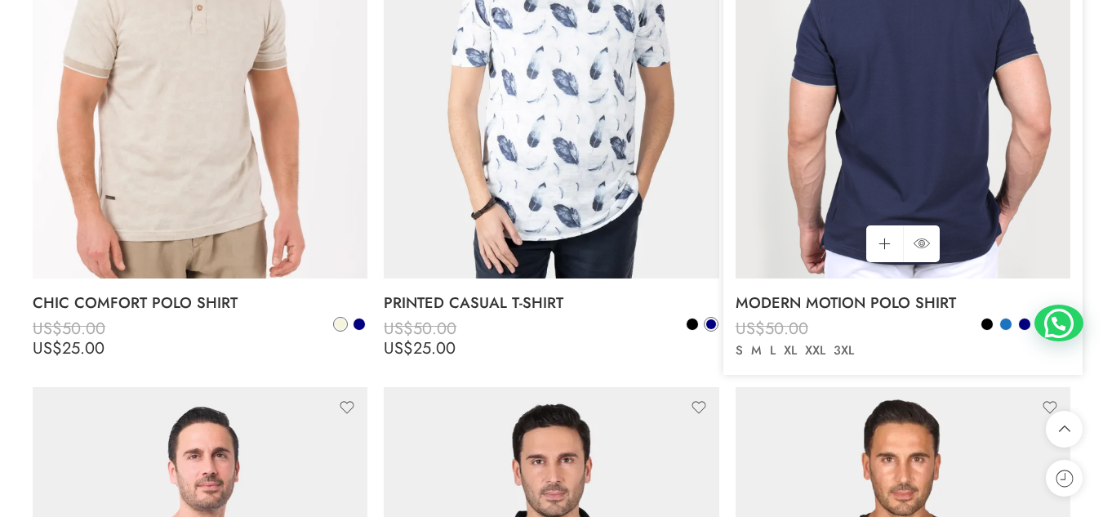
click at [849, 159] on img at bounding box center [903, 55] width 335 height 447
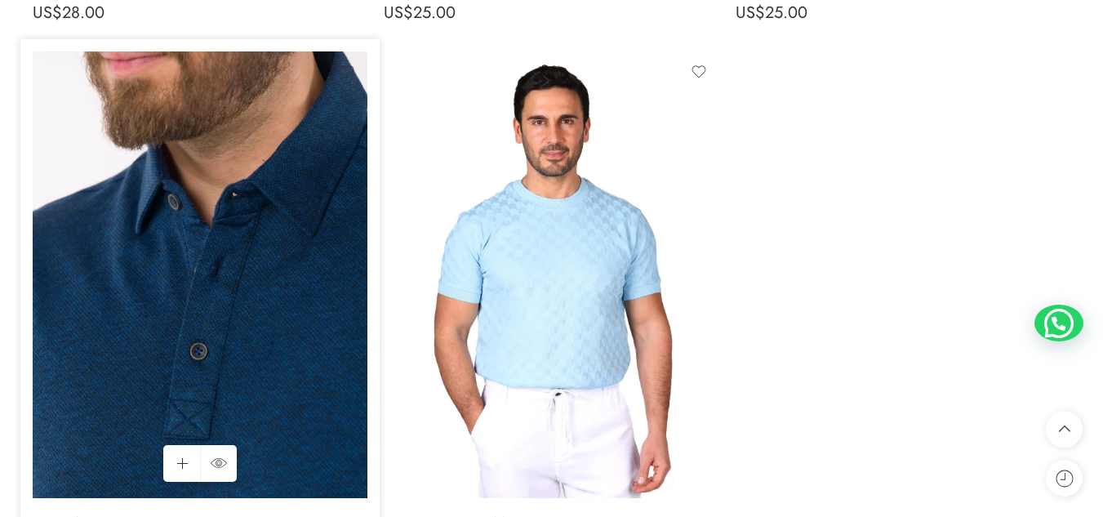
scroll to position [5836, 0]
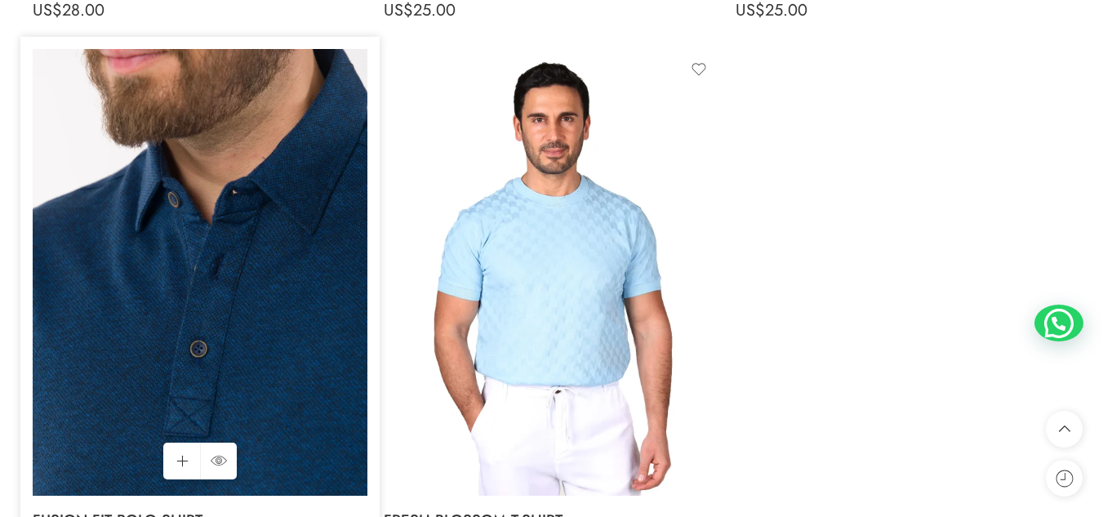
click at [252, 281] on img at bounding box center [200, 272] width 335 height 447
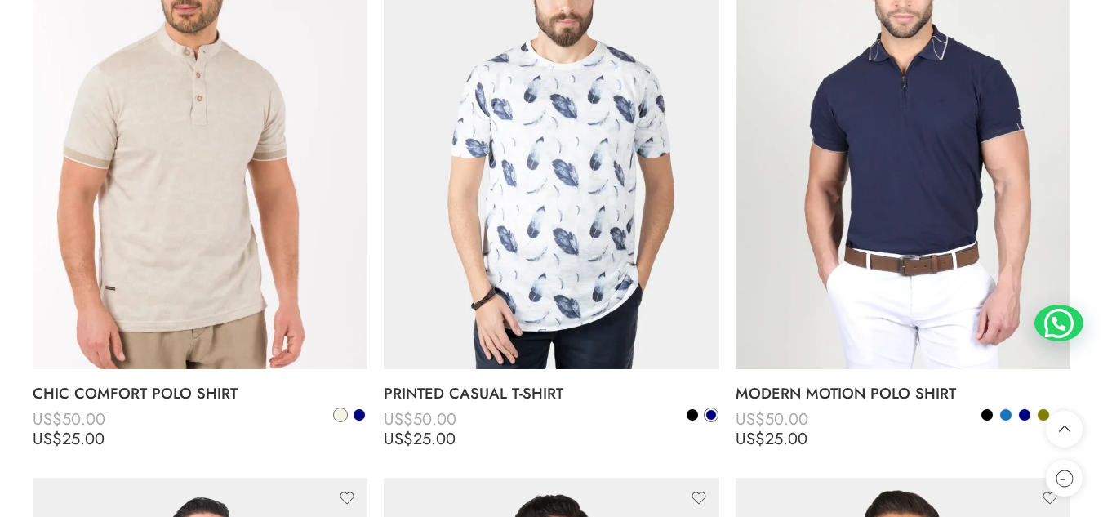
scroll to position [4853, 0]
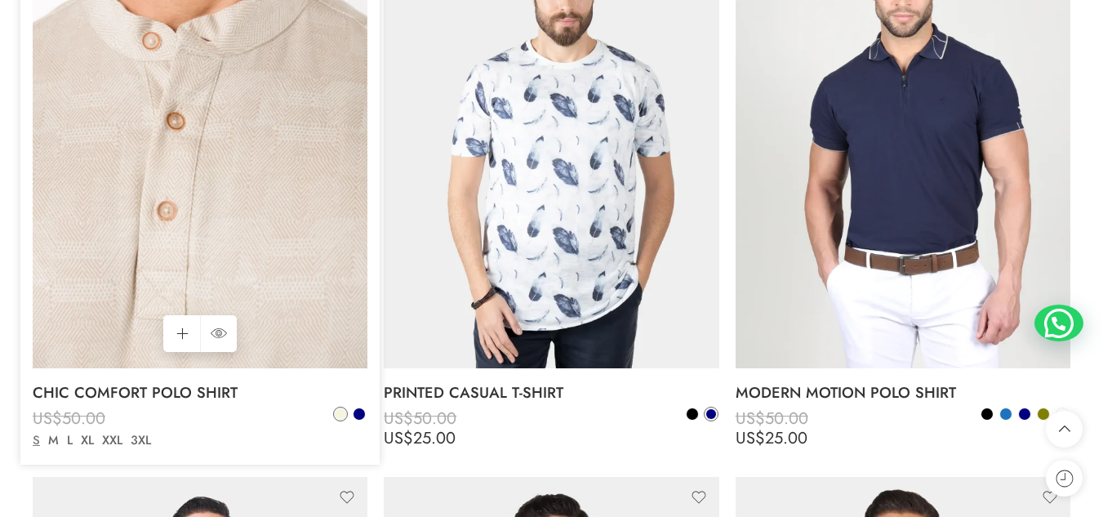
click at [229, 210] on img at bounding box center [200, 145] width 335 height 447
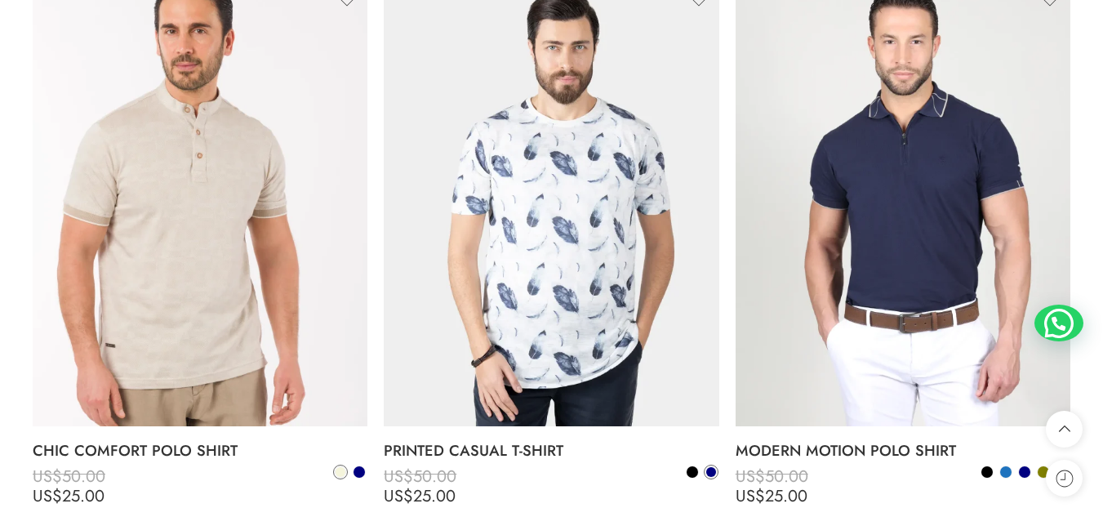
scroll to position [4796, 0]
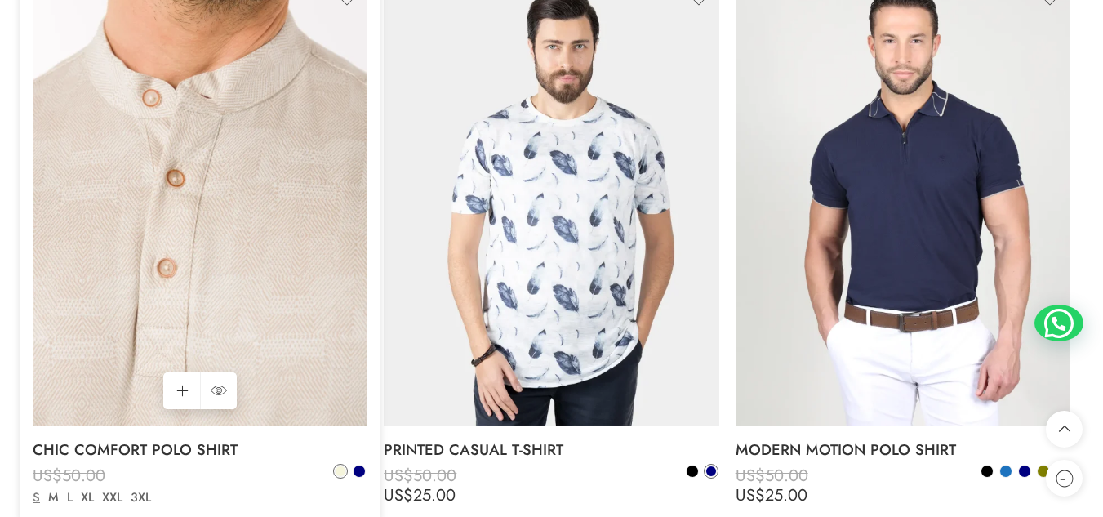
click at [312, 252] on img at bounding box center [200, 202] width 335 height 447
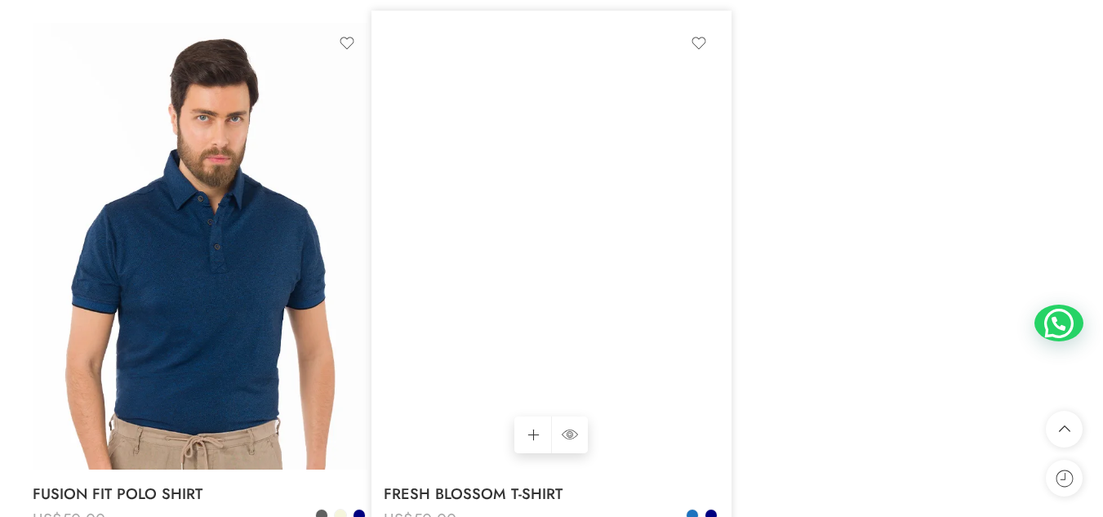
scroll to position [5865, 0]
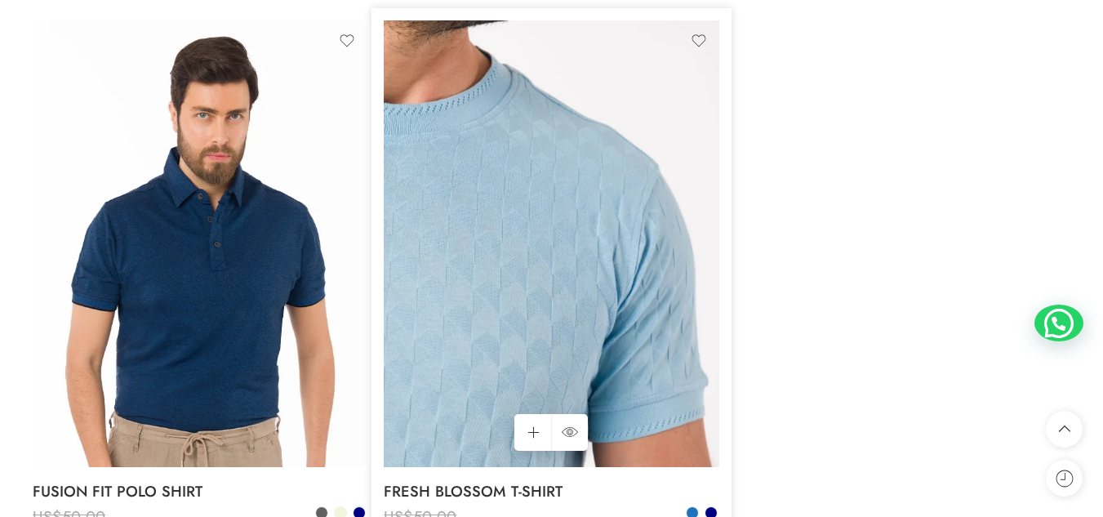
click at [566, 268] on img at bounding box center [551, 243] width 335 height 447
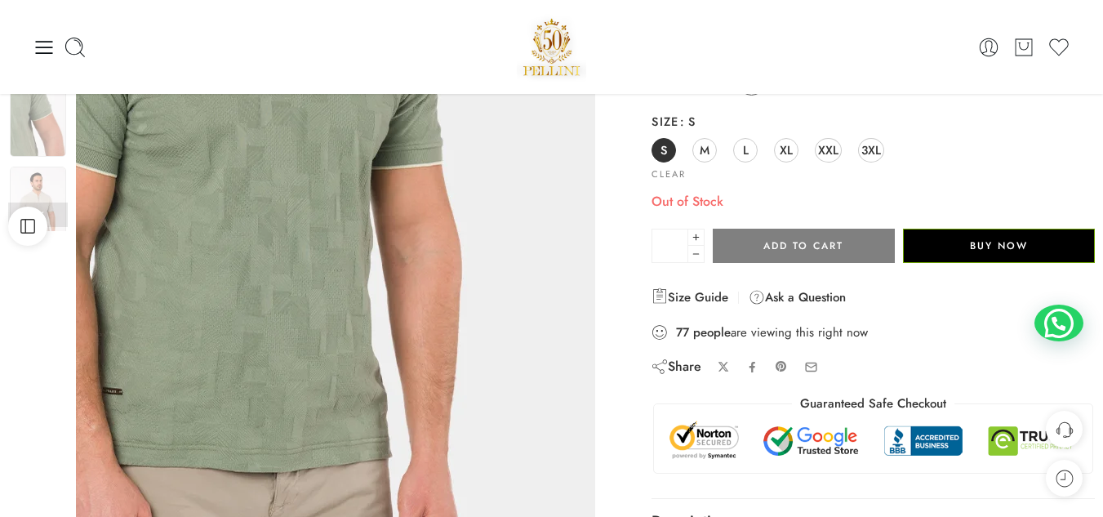
scroll to position [223, 0]
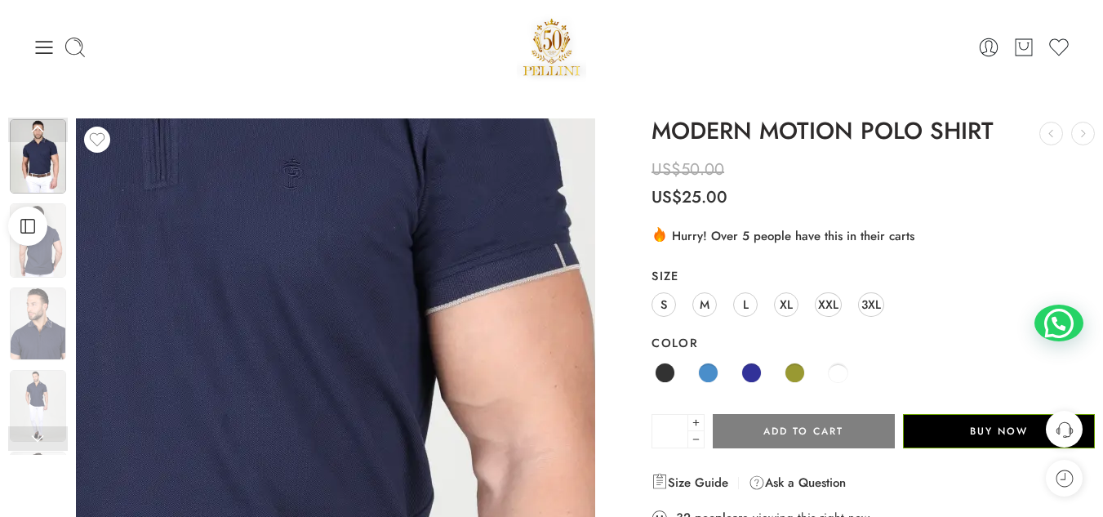
scroll to position [1, 0]
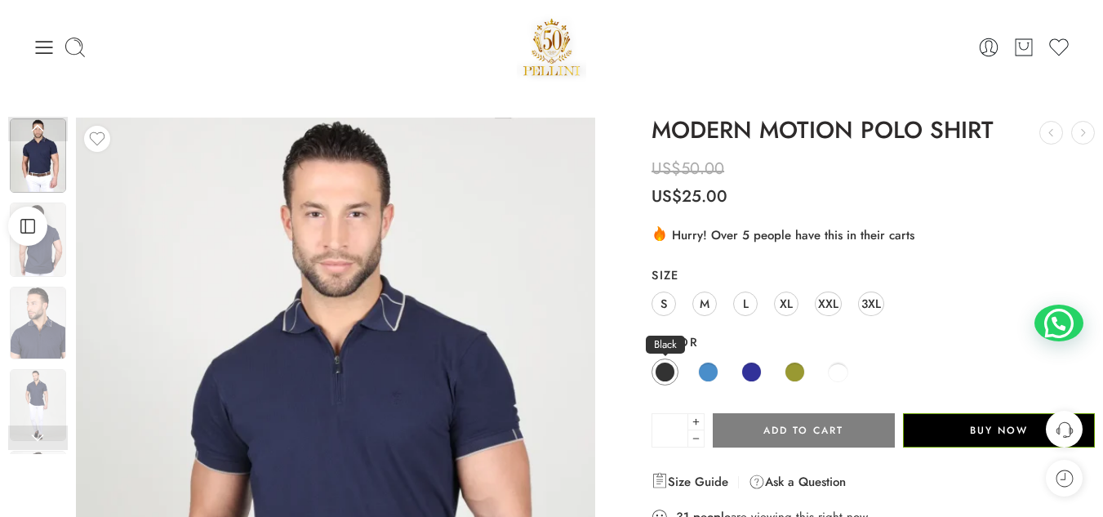
click at [670, 376] on span at bounding box center [665, 372] width 20 height 20
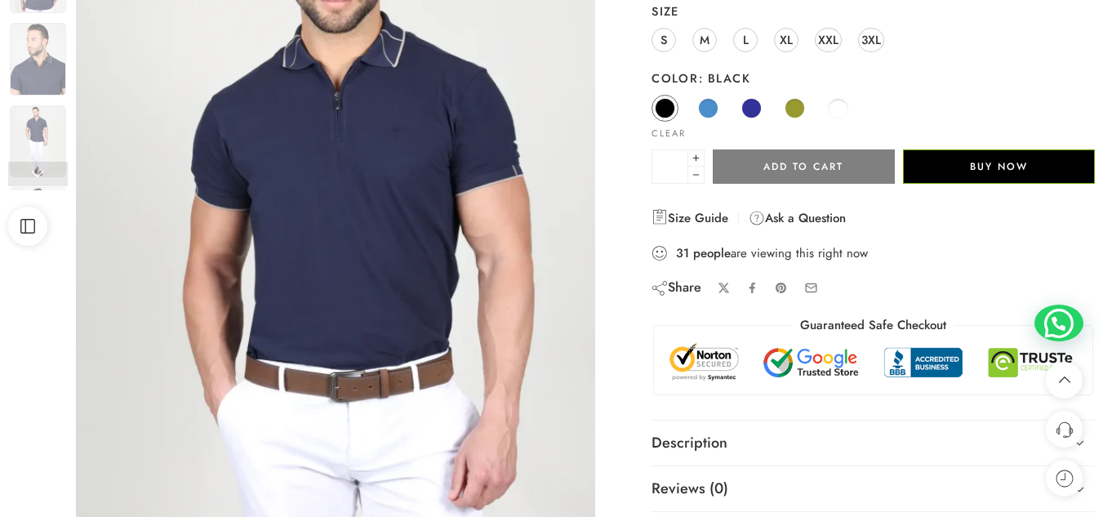
scroll to position [265, 0]
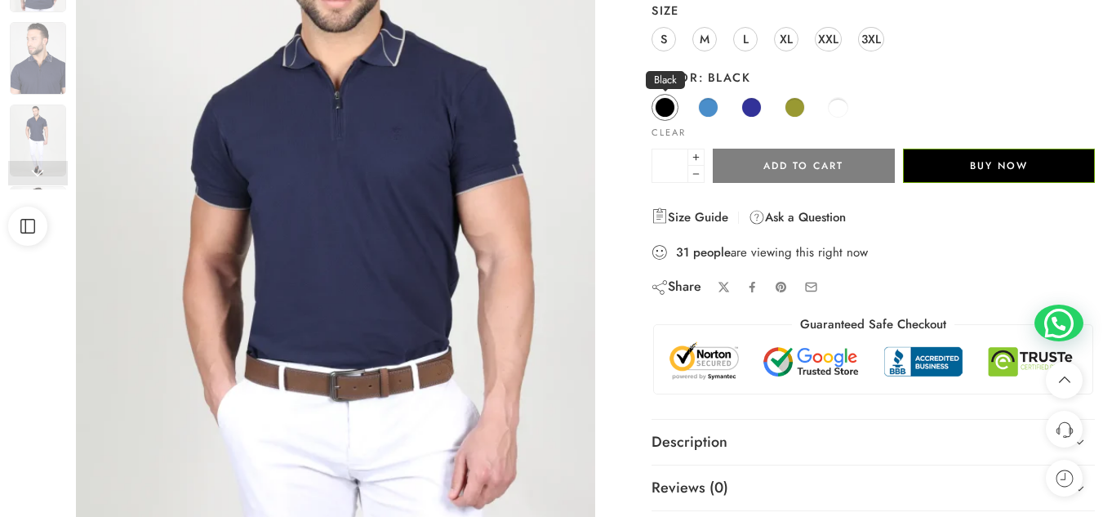
click at [673, 100] on span at bounding box center [665, 107] width 20 height 20
click at [844, 109] on span at bounding box center [838, 107] width 20 height 20
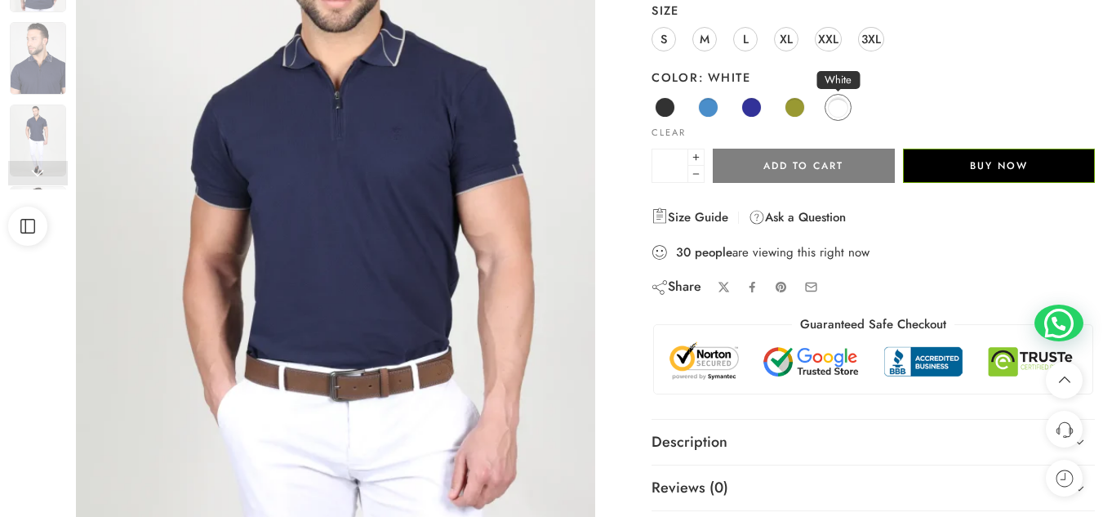
click at [844, 109] on span at bounding box center [838, 107] width 20 height 20
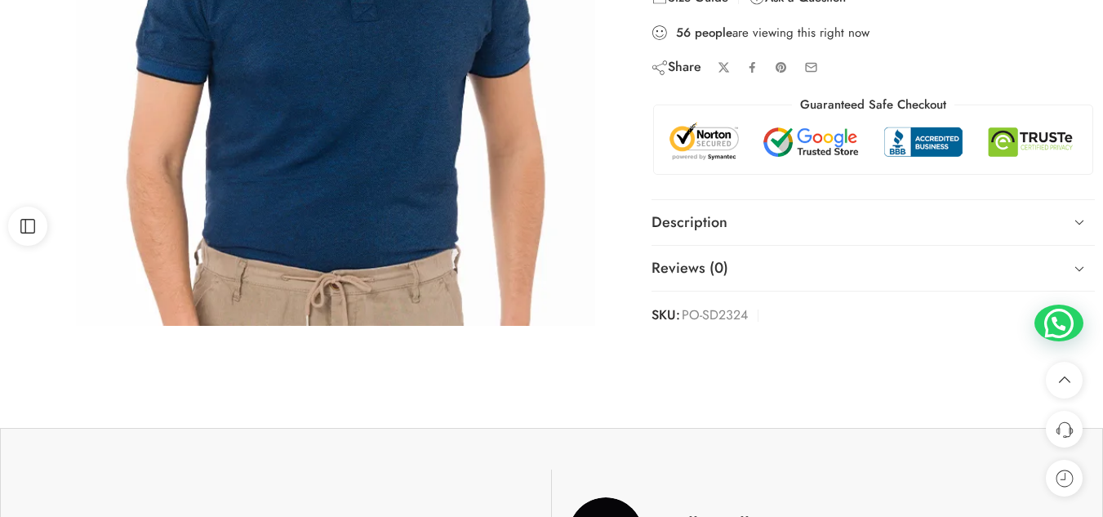
scroll to position [486, 0]
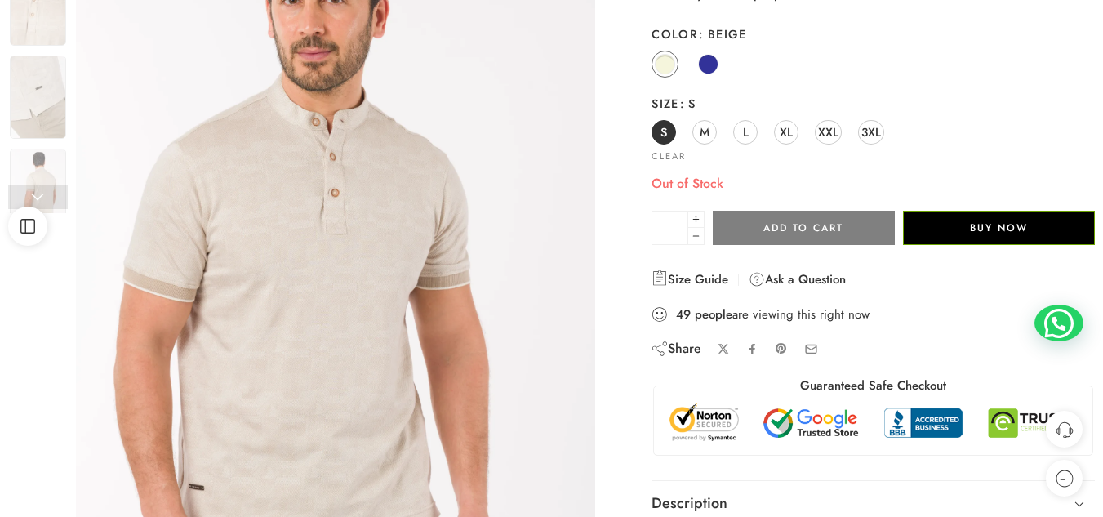
scroll to position [243, 0]
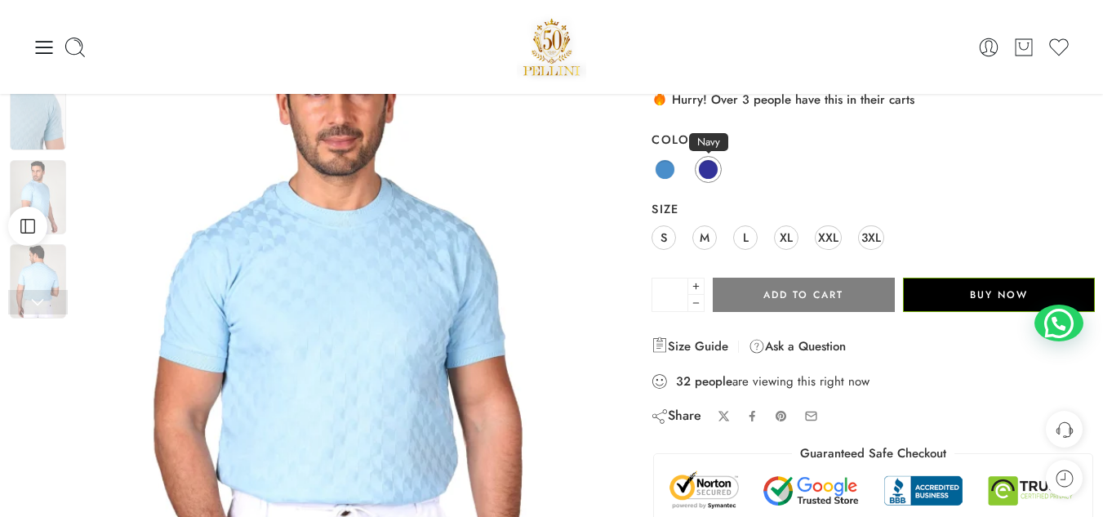
scroll to position [91, 0]
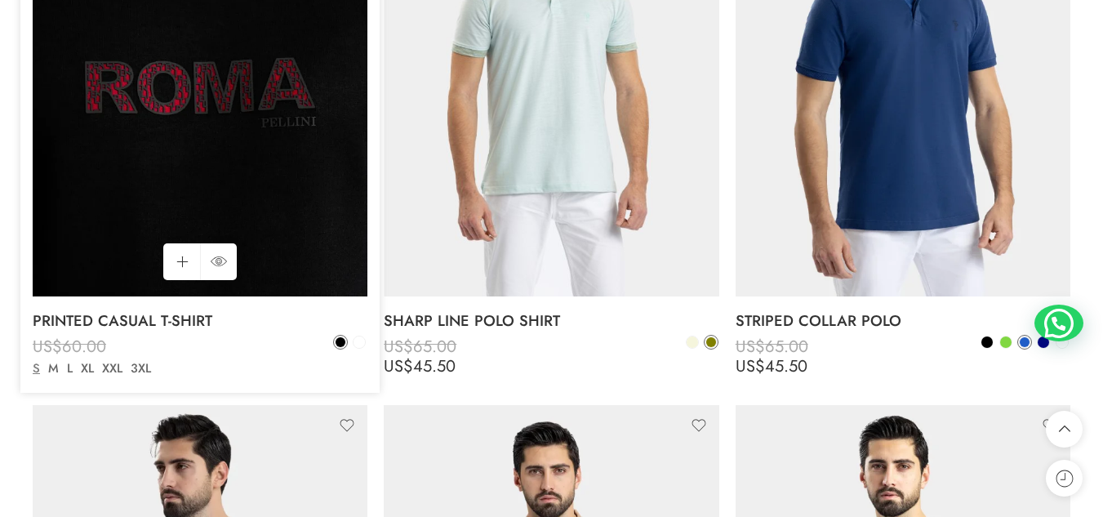
scroll to position [2707, 0]
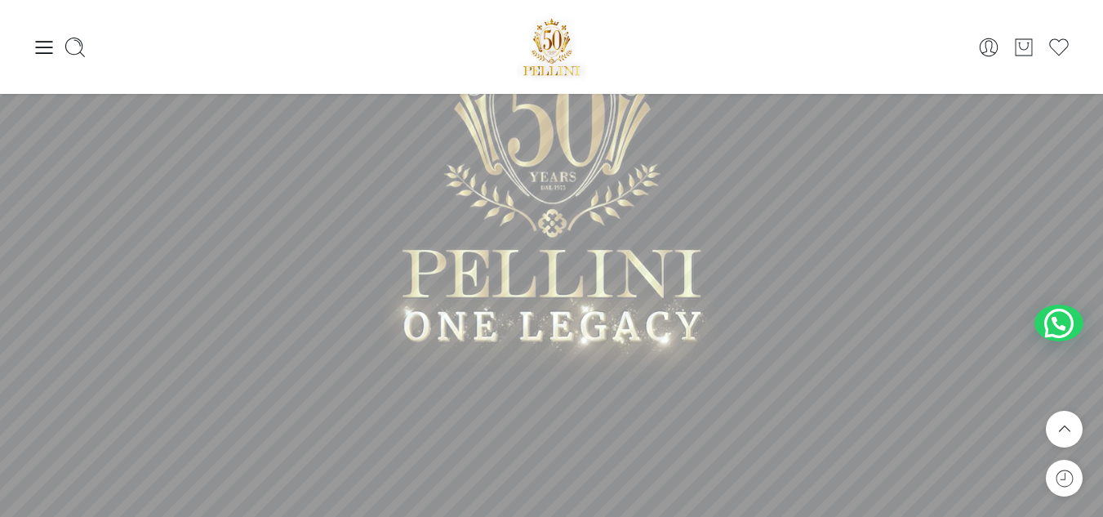
scroll to position [281, 0]
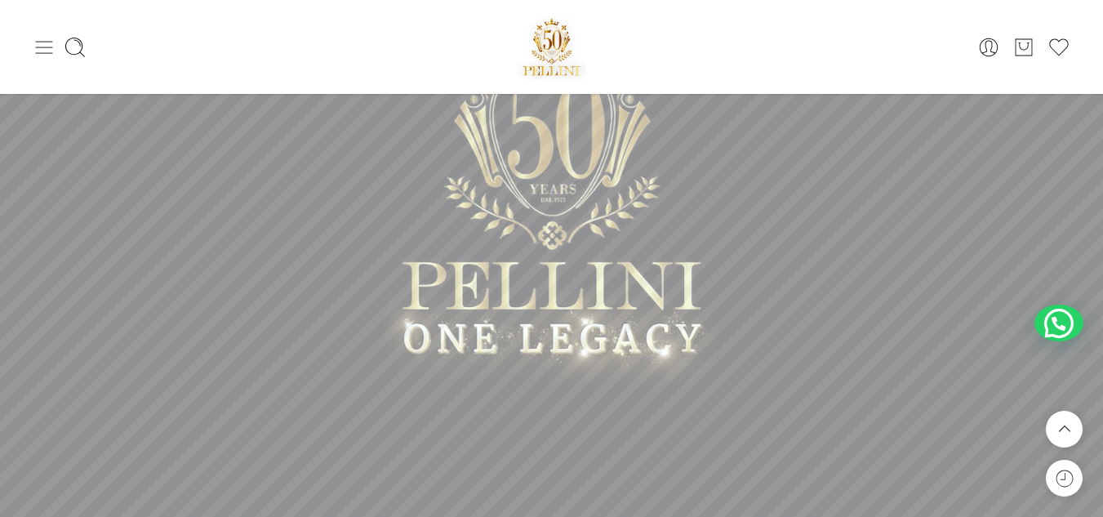
click at [49, 42] on icon at bounding box center [44, 47] width 17 height 13
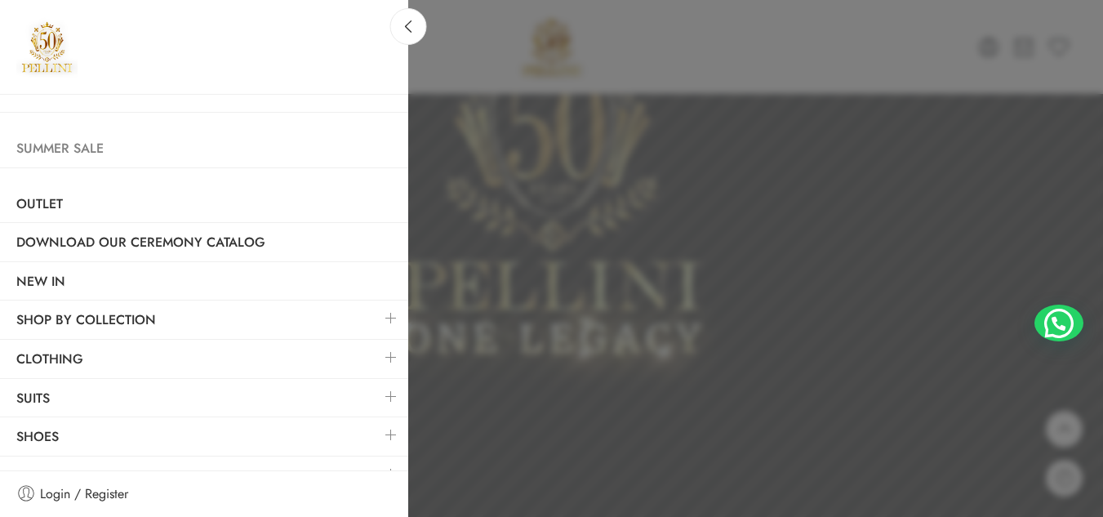
click at [67, 159] on link "Summer Sale" at bounding box center [204, 149] width 408 height 38
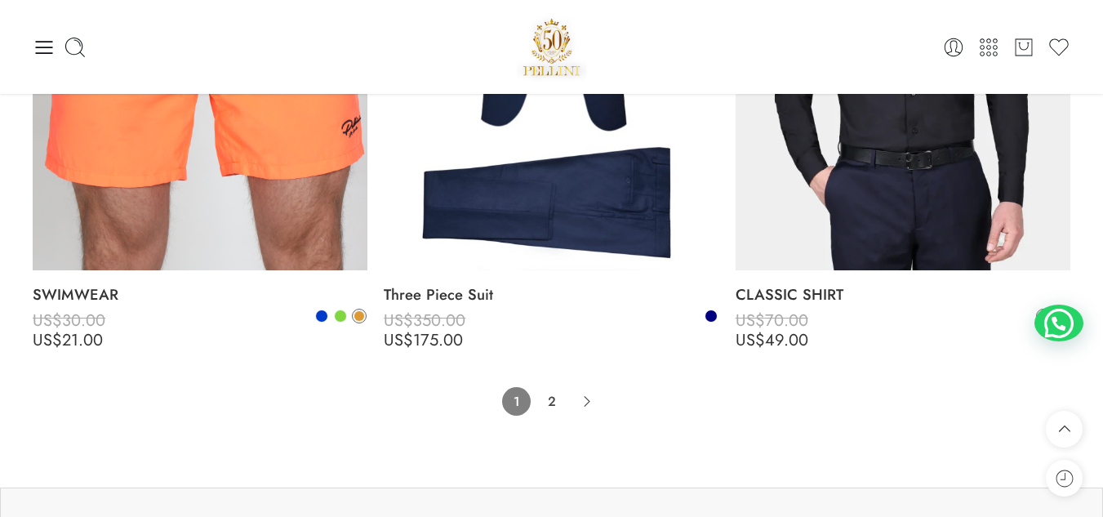
scroll to position [11017, 0]
click at [550, 398] on link "2" at bounding box center [551, 401] width 29 height 29
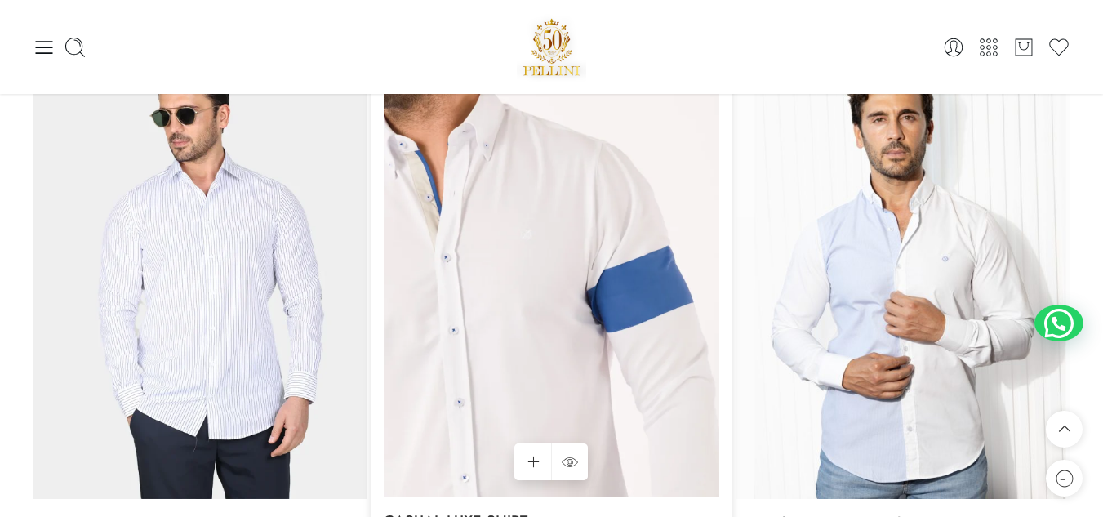
scroll to position [1902, 0]
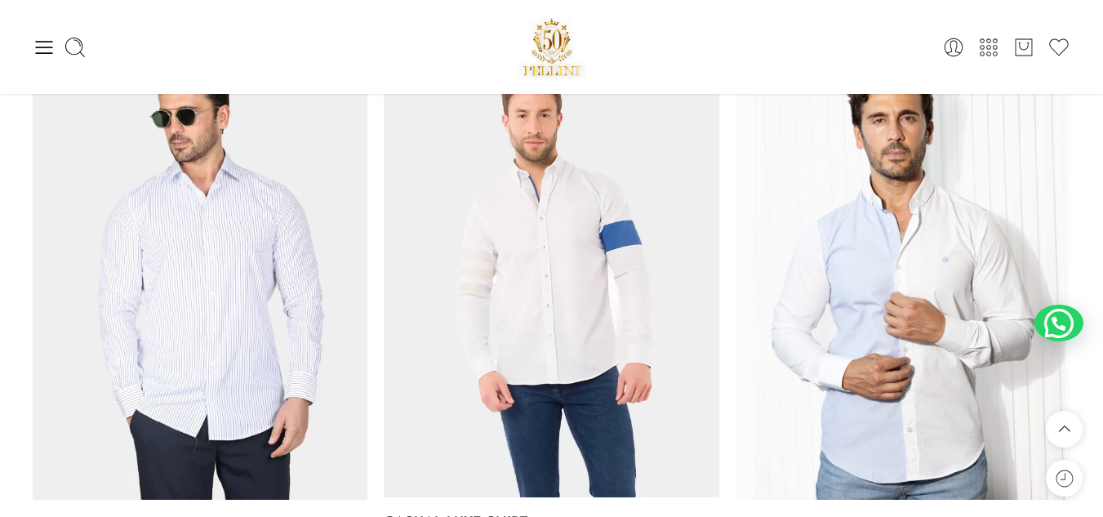
click at [45, 59] on div "0 Cart 0 Wishlist" at bounding box center [552, 47] width 1038 height 94
